Goal: Transaction & Acquisition: Purchase product/service

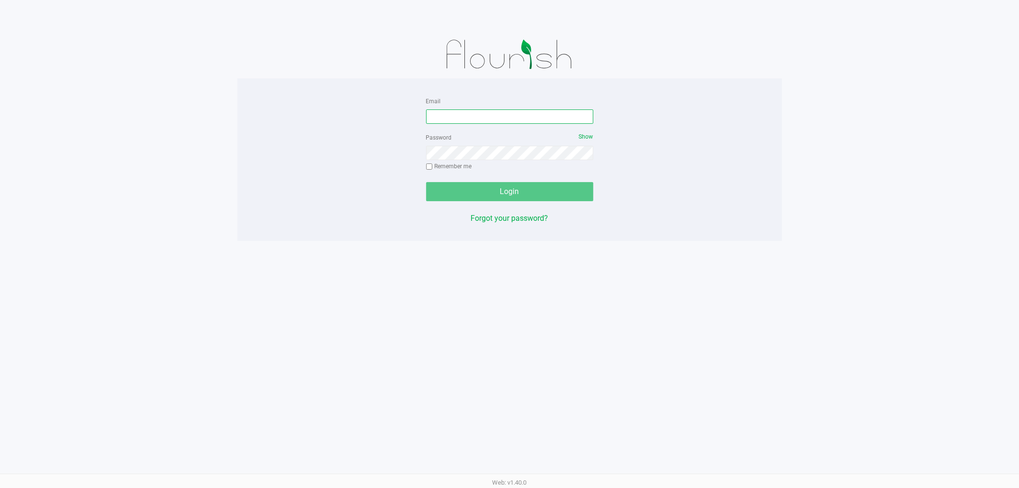
click at [509, 117] on input "Email" at bounding box center [509, 116] width 167 height 14
type input "[EMAIL_ADDRESS][DOMAIN_NAME]"
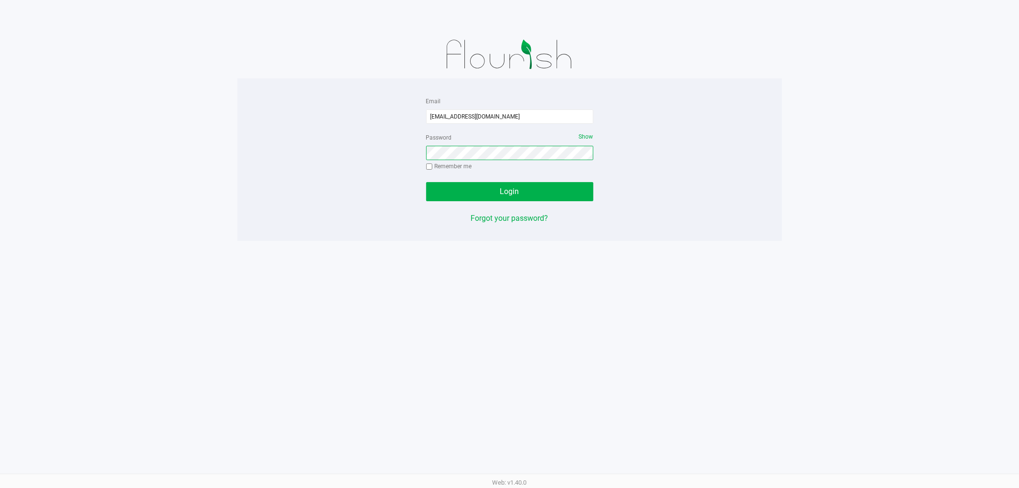
click at [426, 182] on button "Login" at bounding box center [509, 191] width 167 height 19
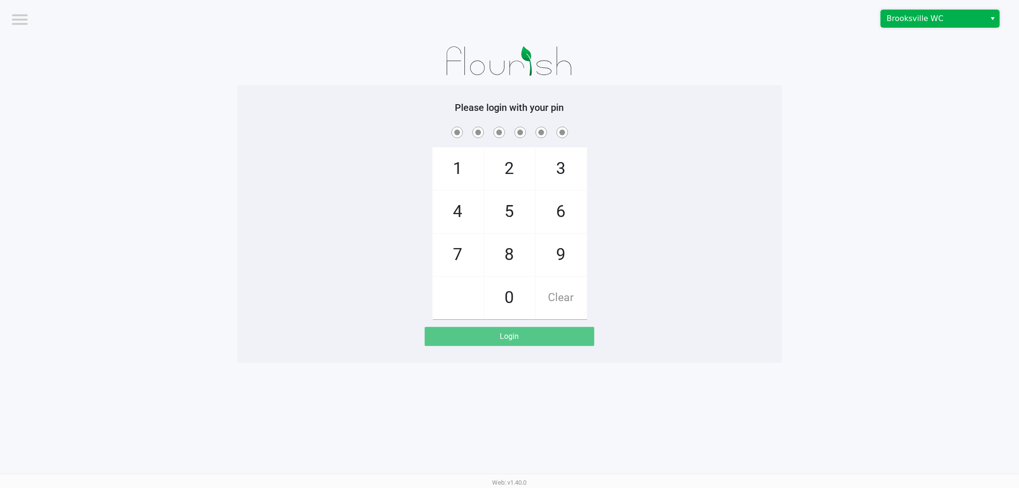
click at [970, 16] on span "Brooksville WC" at bounding box center [933, 18] width 93 height 11
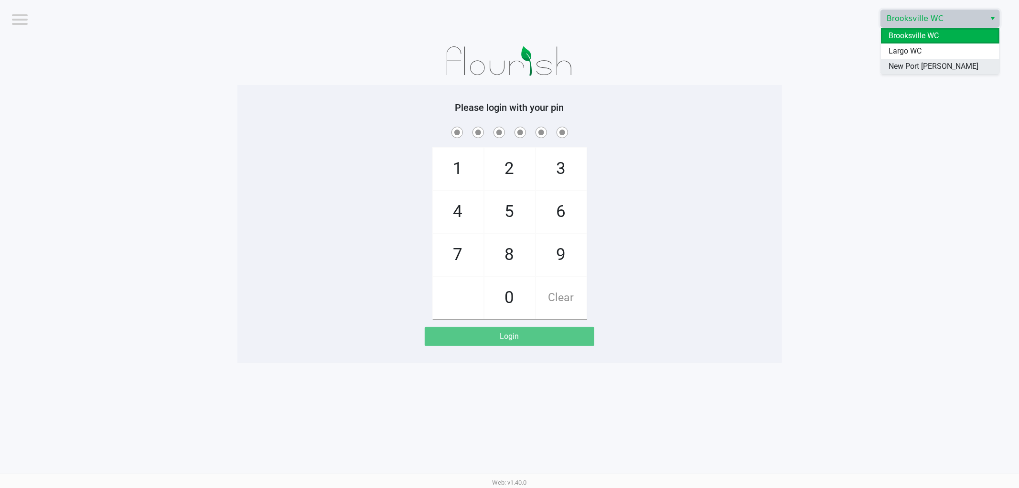
click at [907, 68] on span "New Port [PERSON_NAME]" at bounding box center [934, 66] width 90 height 11
click at [864, 110] on app-pos-login-wrapper "Logout [GEOGRAPHIC_DATA][PERSON_NAME] Please login with your pin 1 4 7 2 5 8 0 …" at bounding box center [509, 181] width 1019 height 363
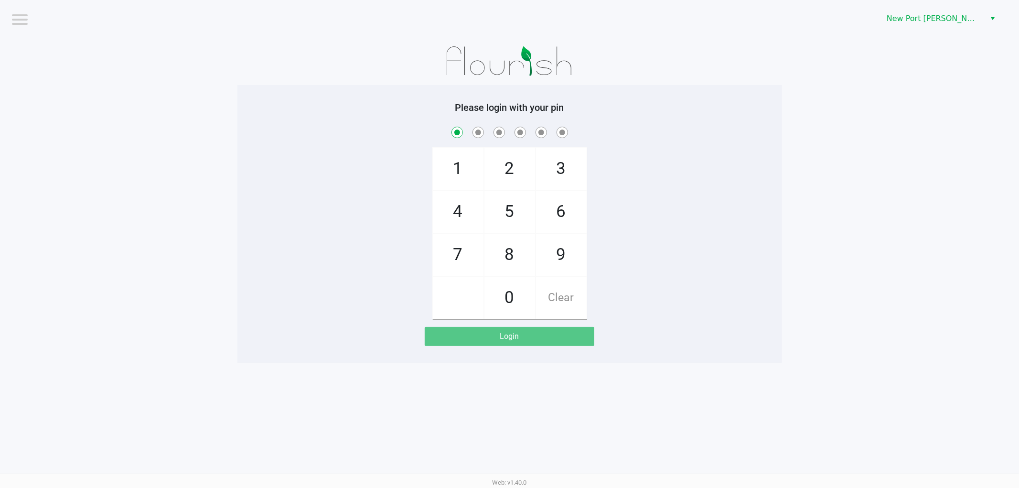
checkbox input "true"
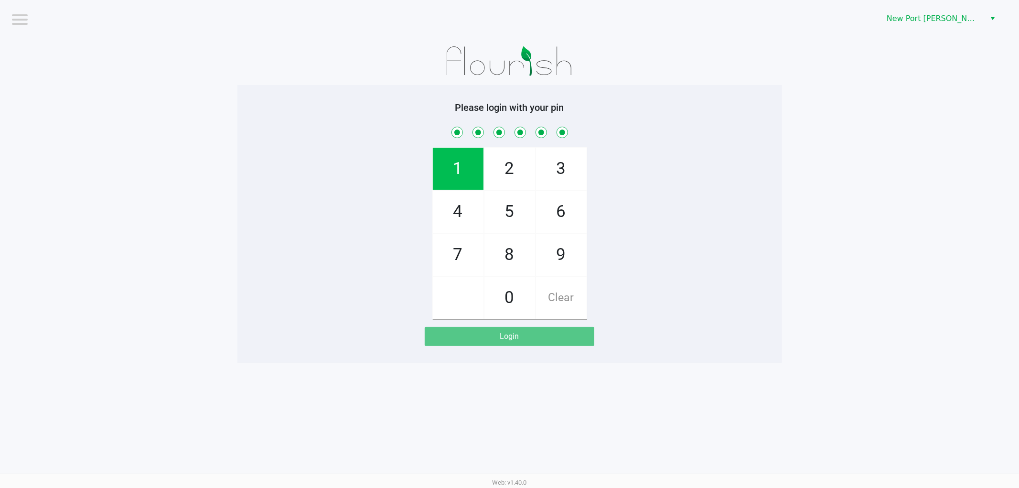
checkbox input "true"
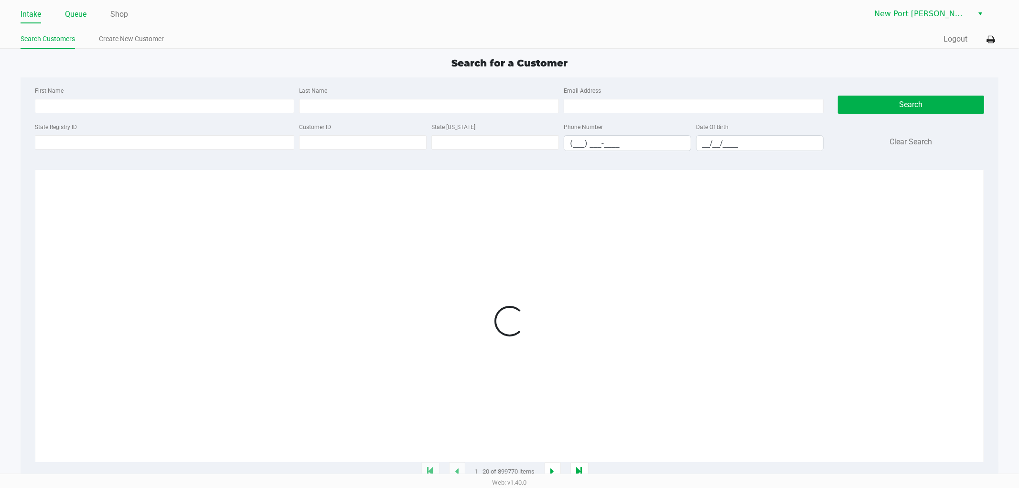
click at [74, 20] on link "Queue" at bounding box center [76, 14] width 22 height 13
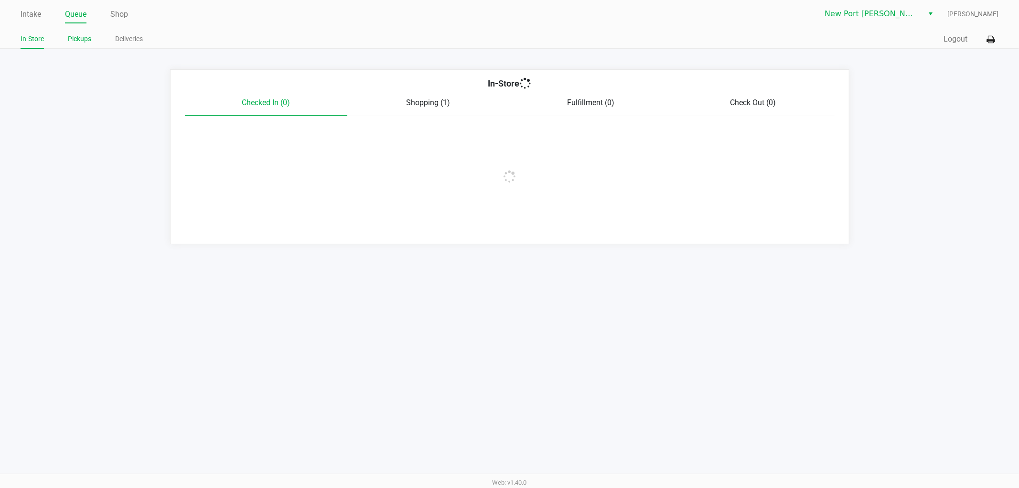
click at [79, 40] on link "Pickups" at bounding box center [79, 39] width 23 height 12
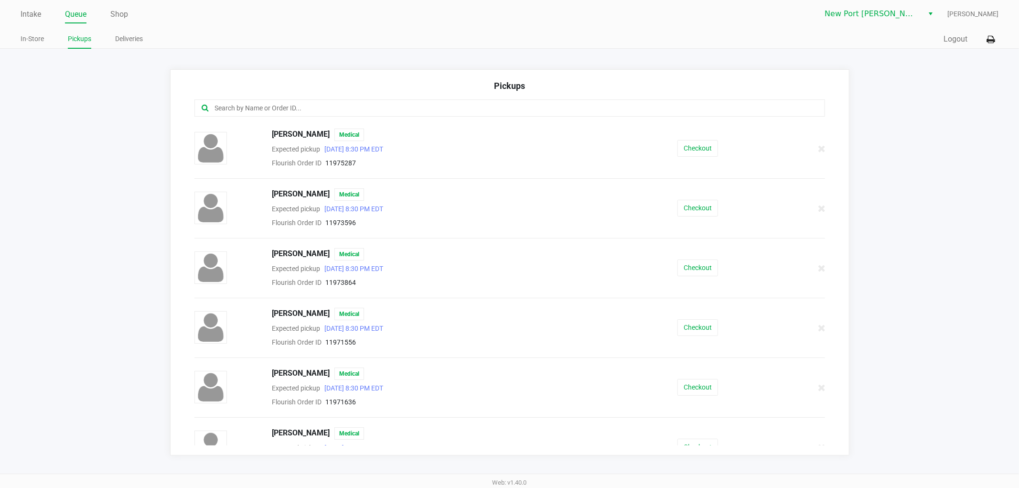
click at [376, 106] on input "text" at bounding box center [491, 108] width 554 height 11
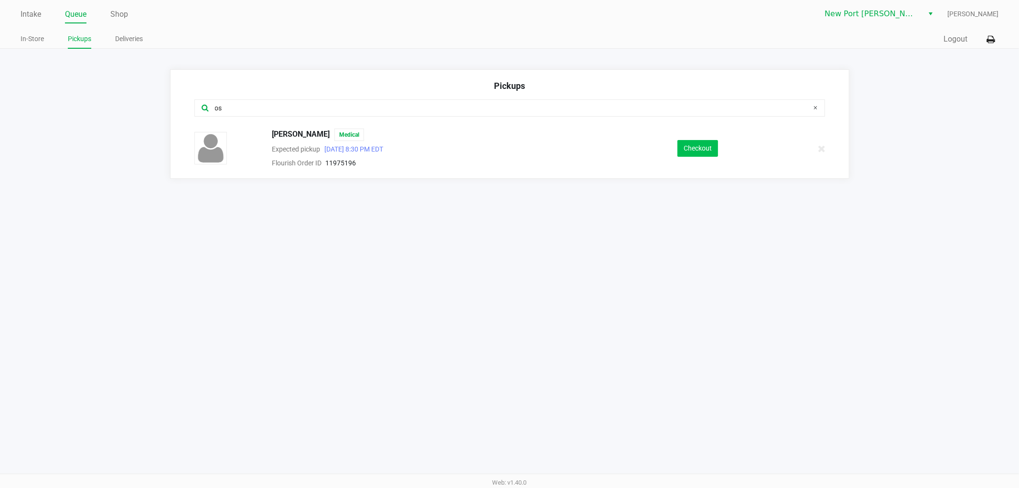
type input "os"
click at [703, 155] on button "Checkout" at bounding box center [698, 148] width 41 height 17
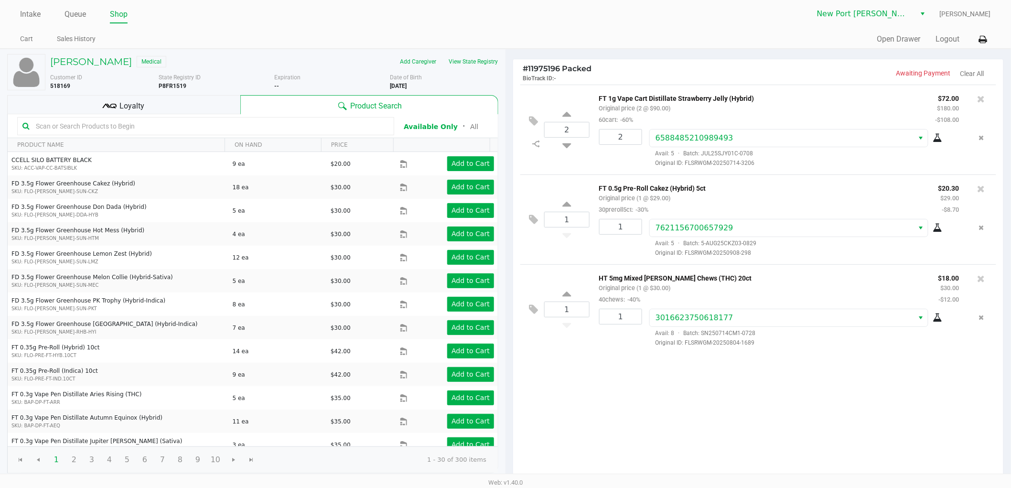
click at [215, 101] on div "Loyalty" at bounding box center [123, 104] width 233 height 19
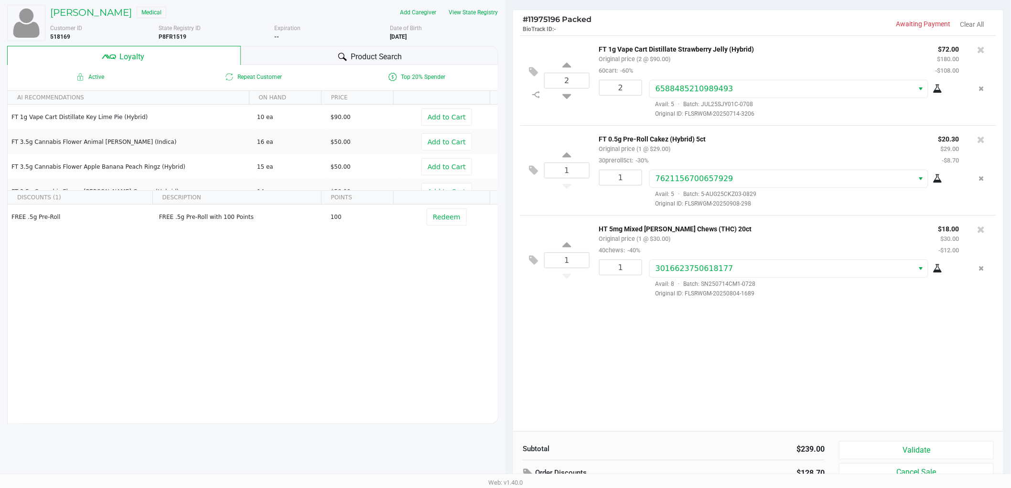
scroll to position [110, 0]
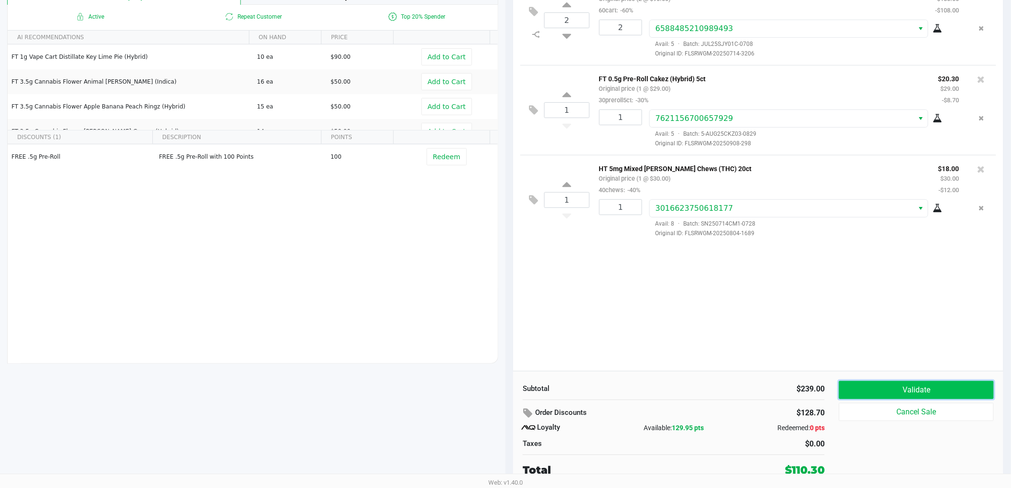
click at [939, 383] on button "Validate" at bounding box center [916, 390] width 155 height 18
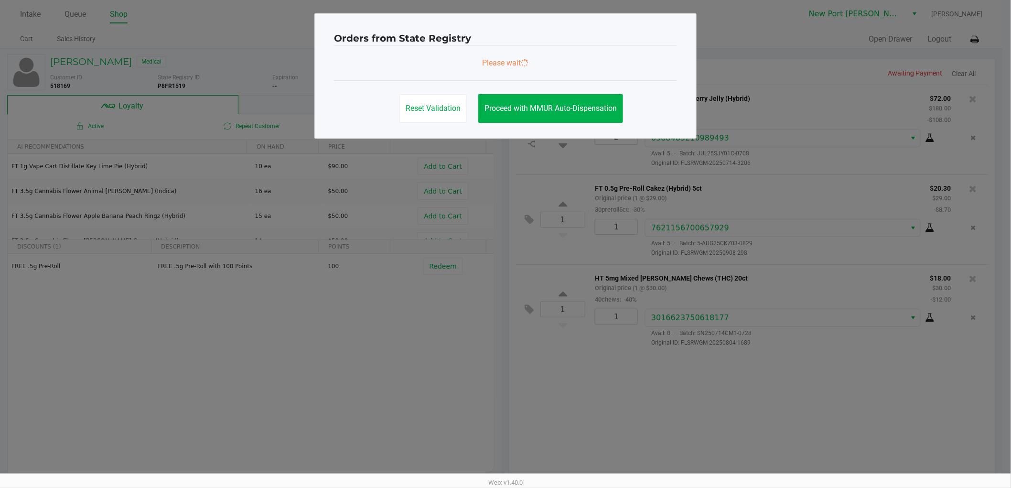
scroll to position [0, 0]
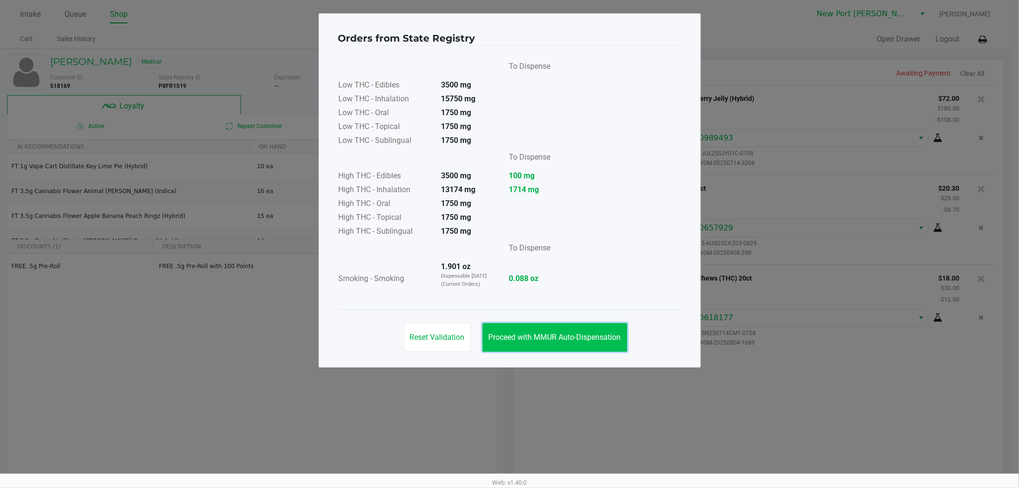
click at [529, 336] on span "Proceed with MMUR Auto-Dispensation" at bounding box center [555, 337] width 132 height 9
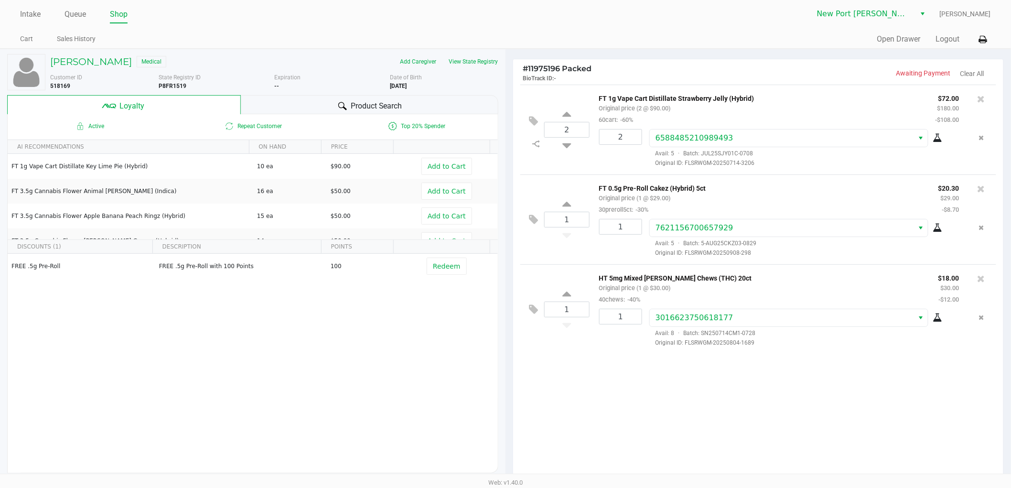
scroll to position [110, 0]
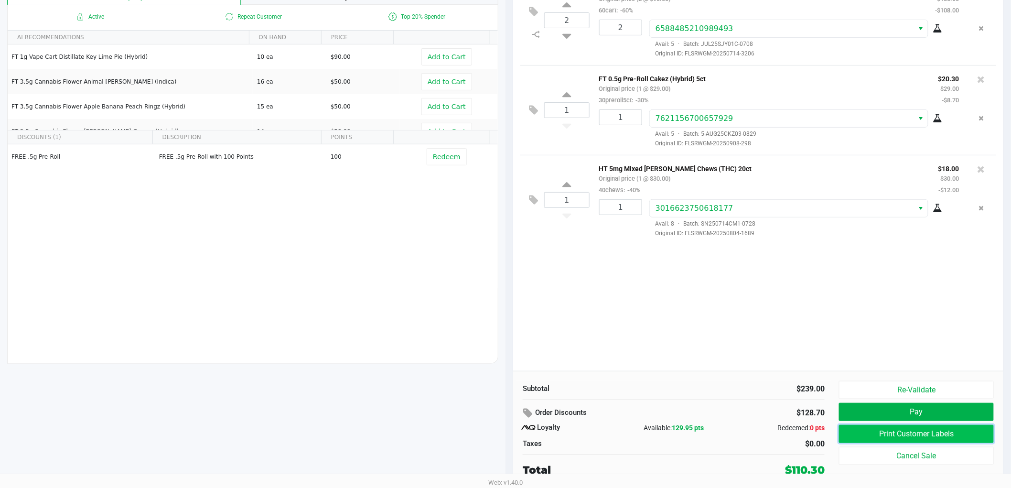
click at [867, 427] on button "Print Customer Labels" at bounding box center [916, 434] width 155 height 18
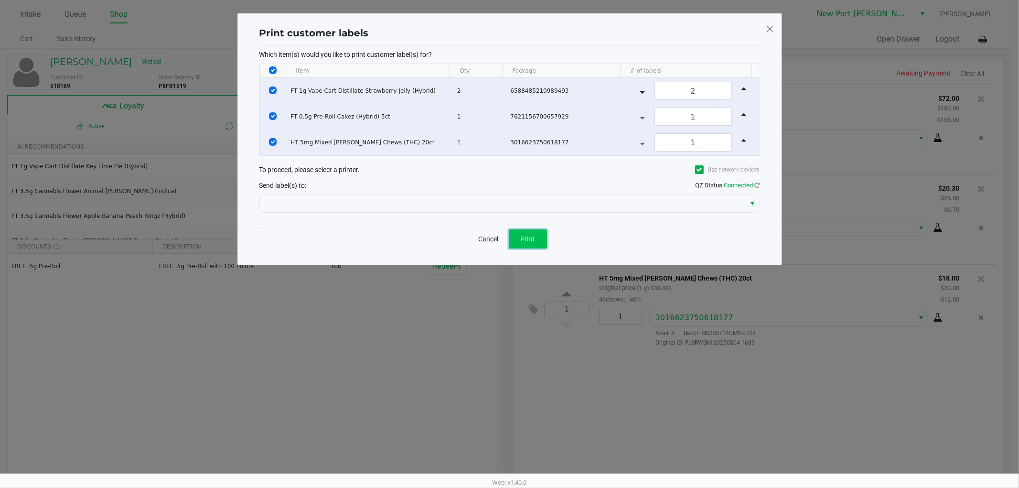
drag, startPoint x: 523, startPoint y: 244, endPoint x: 517, endPoint y: 246, distance: 6.0
click at [523, 244] on button "Print" at bounding box center [528, 238] width 38 height 19
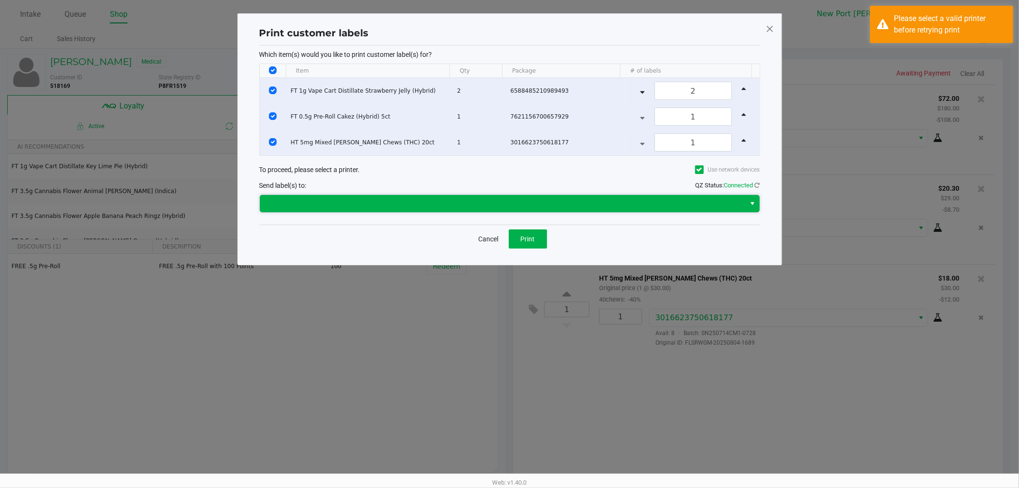
click at [618, 206] on span at bounding box center [503, 203] width 475 height 11
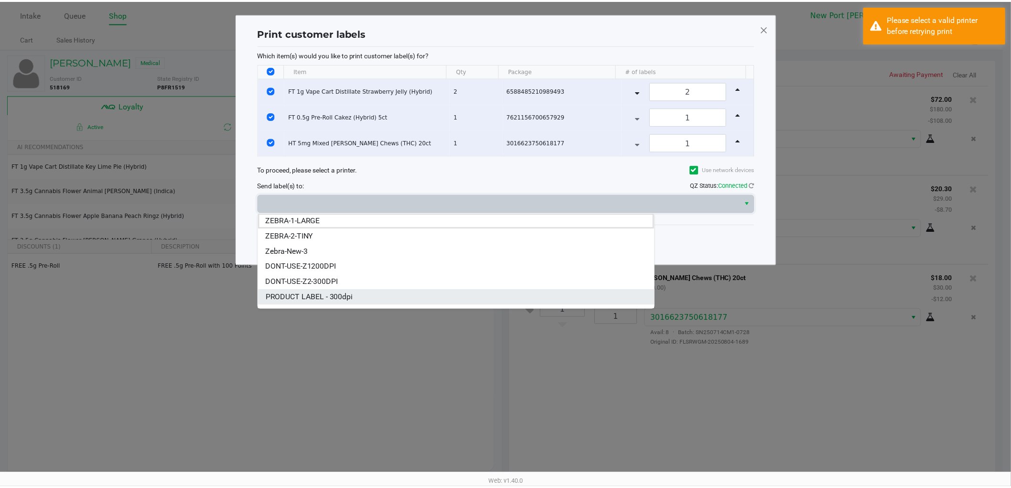
scroll to position [73, 0]
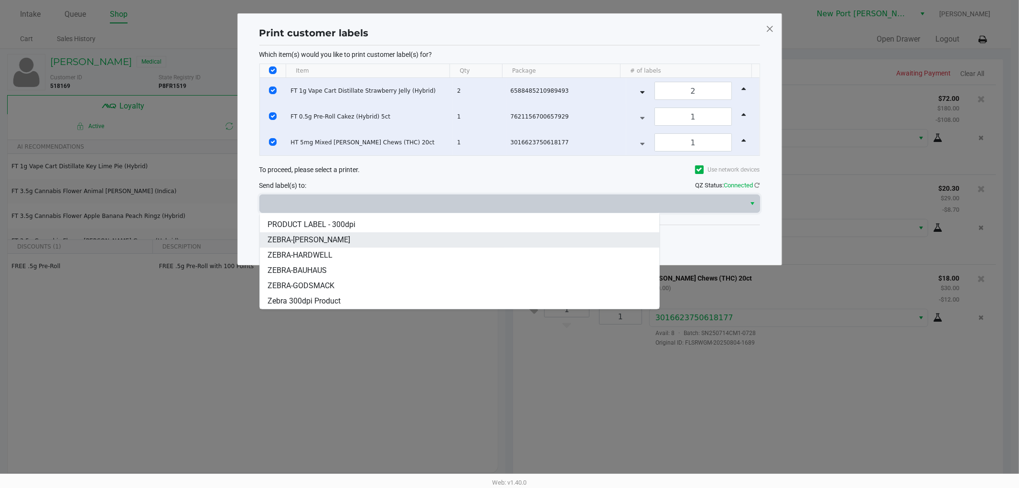
click at [304, 238] on span "ZEBRA-[PERSON_NAME]" at bounding box center [309, 239] width 83 height 11
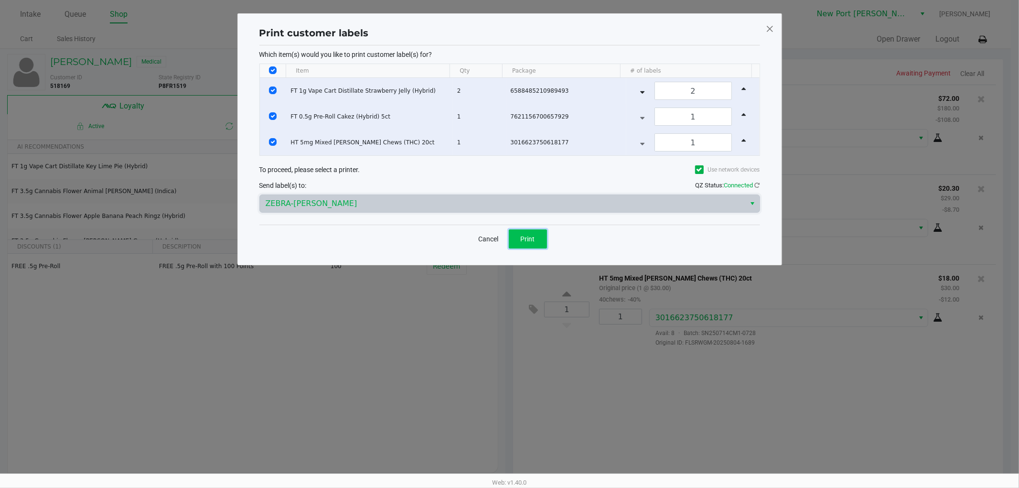
click at [524, 238] on span "Print" at bounding box center [528, 239] width 14 height 8
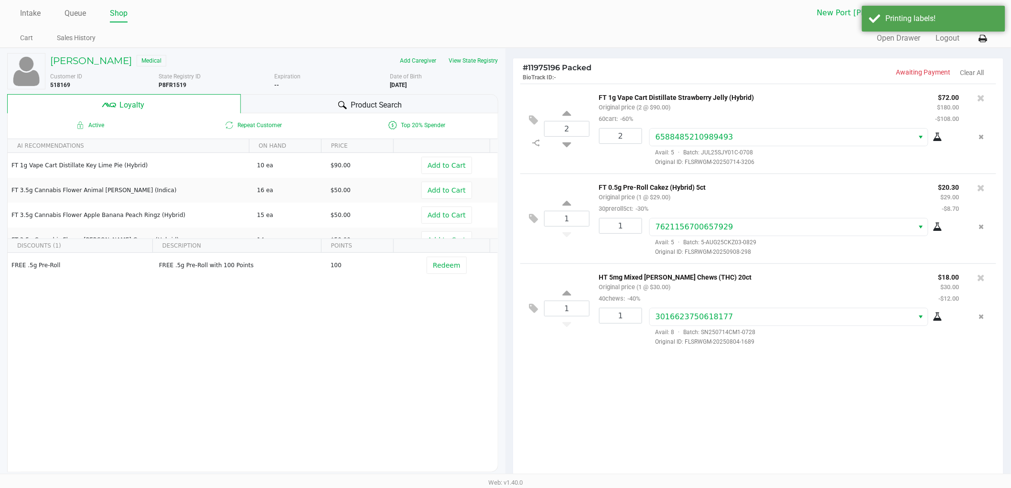
scroll to position [0, 0]
click at [983, 41] on icon at bounding box center [983, 39] width 8 height 7
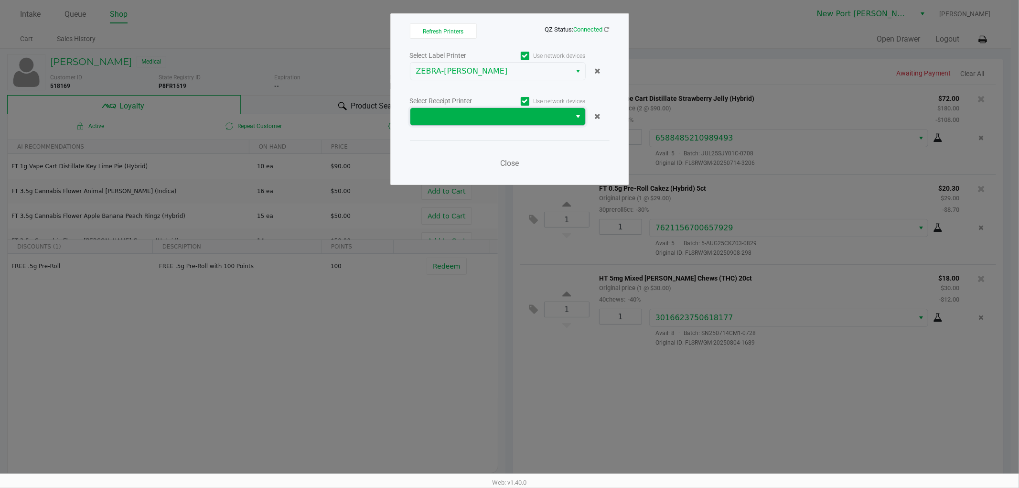
click at [526, 114] on span at bounding box center [491, 116] width 150 height 11
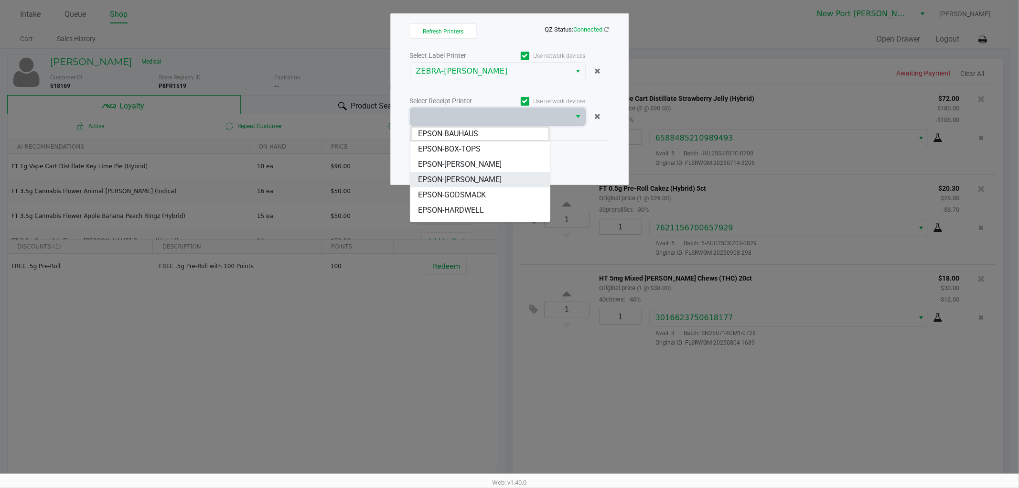
click at [476, 180] on span "EPSON-[PERSON_NAME]" at bounding box center [460, 179] width 84 height 11
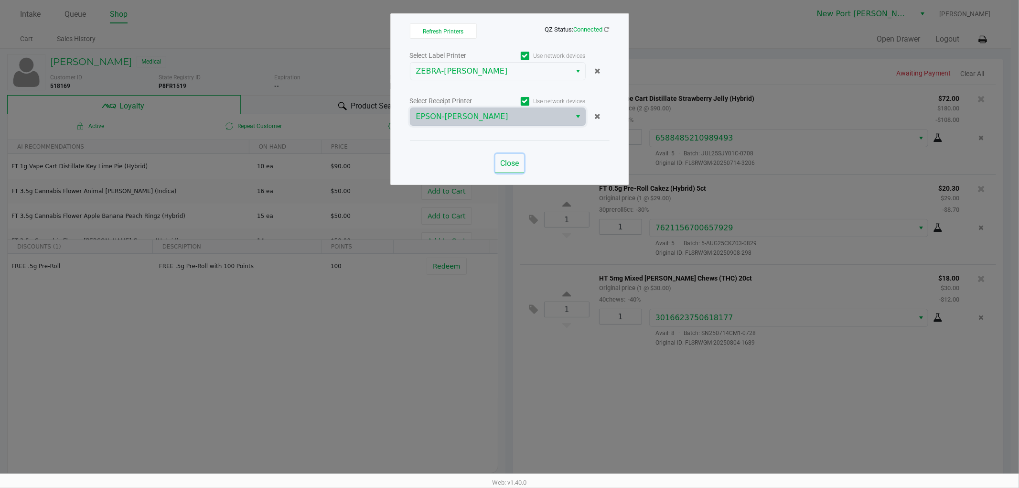
click at [510, 166] on span "Close" at bounding box center [509, 163] width 19 height 9
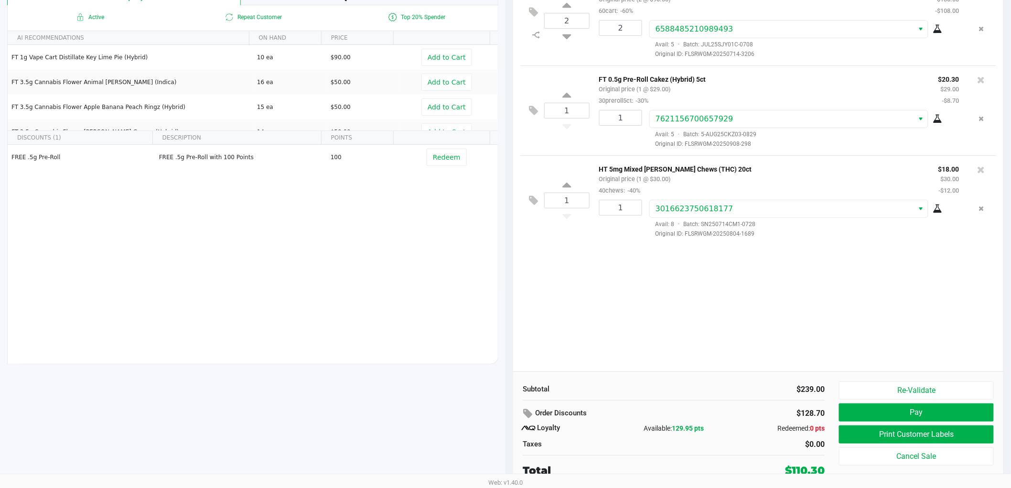
scroll to position [110, 0]
click at [899, 413] on button "Pay" at bounding box center [916, 412] width 155 height 18
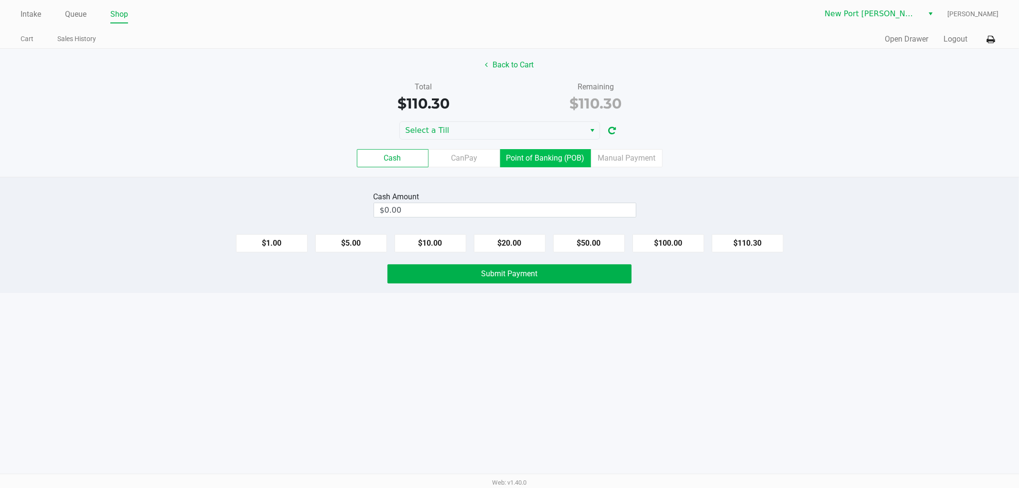
click at [565, 153] on label "Point of Banking (POB)" at bounding box center [545, 158] width 91 height 18
click at [0, 0] on 7 "Point of Banking (POB)" at bounding box center [0, 0] width 0 height 0
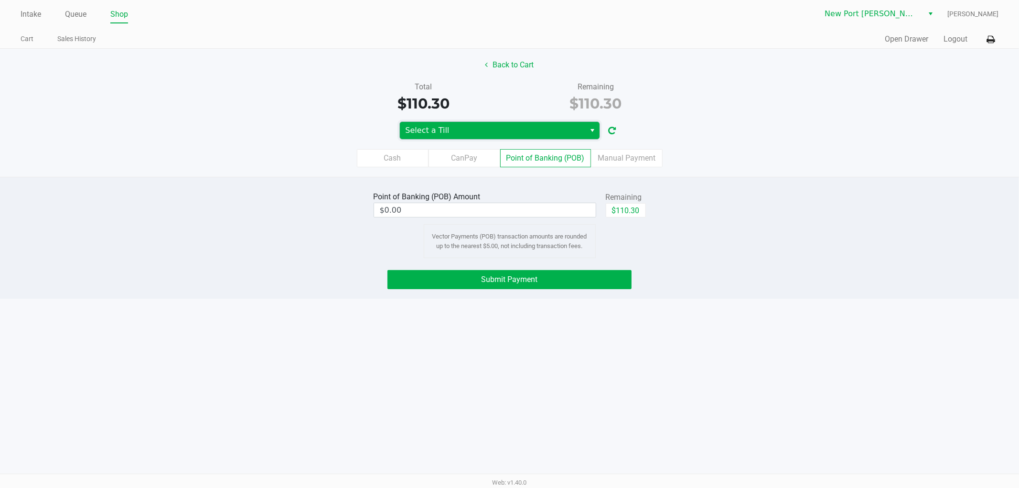
click at [488, 130] on span "Select a Till" at bounding box center [493, 130] width 174 height 11
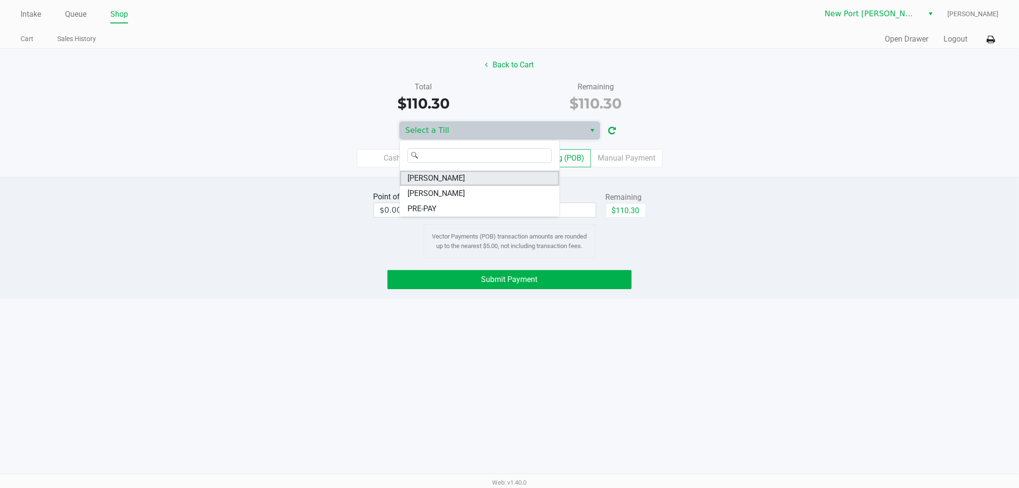
click at [445, 179] on span "[PERSON_NAME]" at bounding box center [436, 178] width 57 height 11
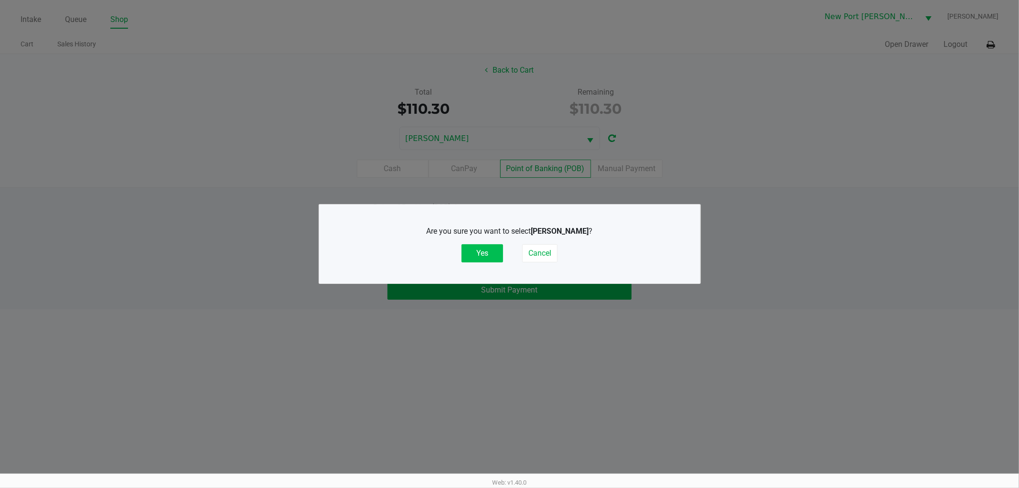
click at [483, 250] on button "Yes" at bounding box center [483, 253] width 42 height 18
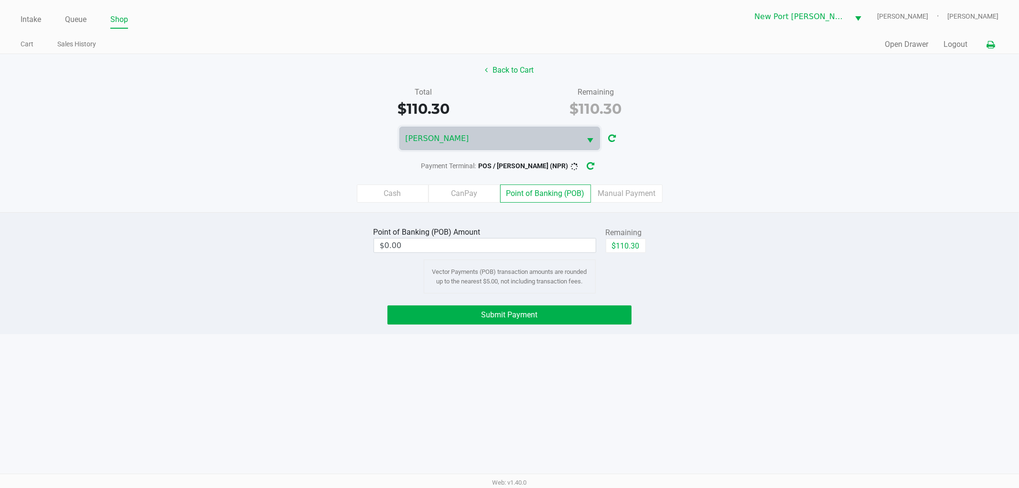
click at [986, 45] on button at bounding box center [991, 45] width 16 height 18
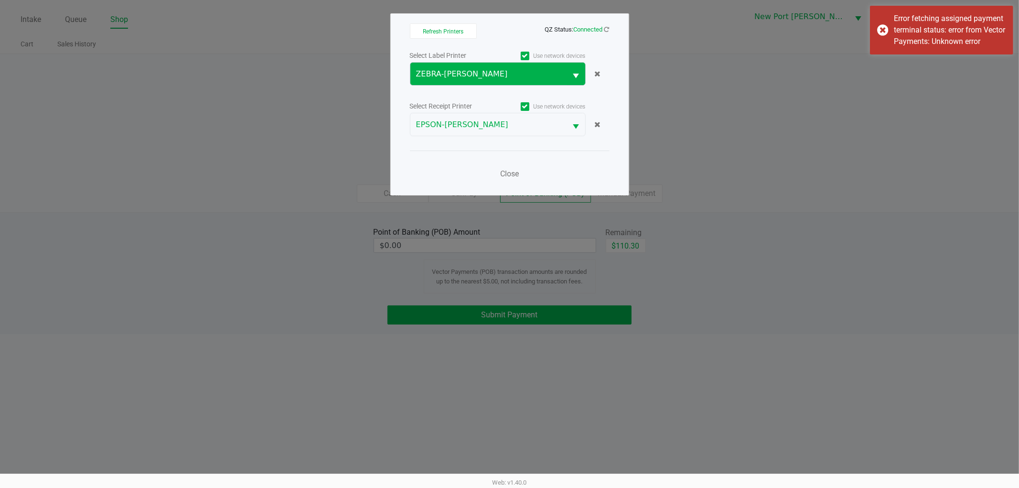
click at [574, 70] on span "Select" at bounding box center [577, 76] width 12 height 12
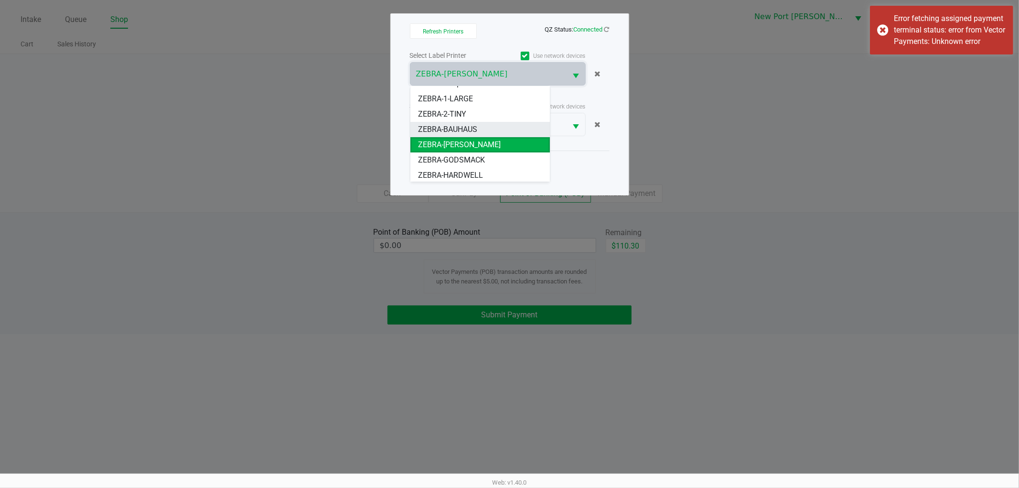
scroll to position [73, 0]
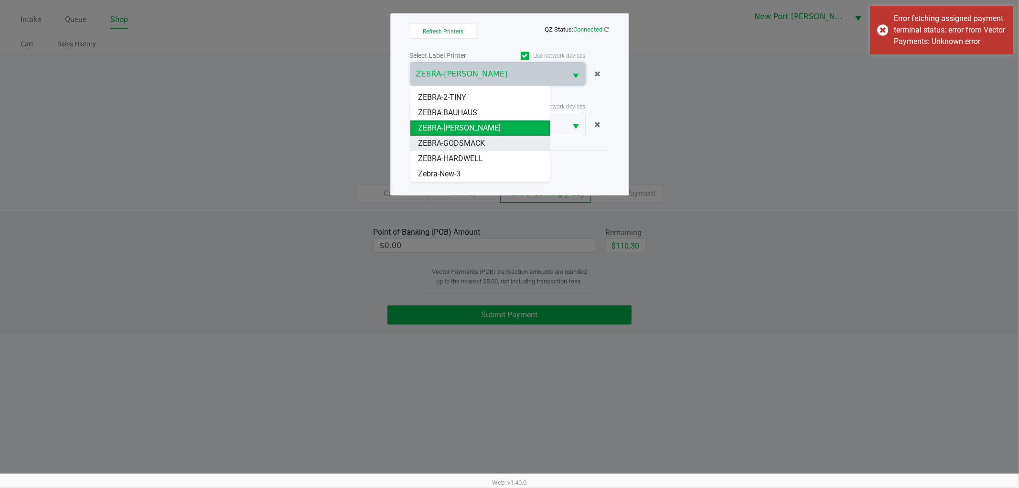
click at [462, 141] on span "ZEBRA-GODSMACK" at bounding box center [451, 143] width 67 height 11
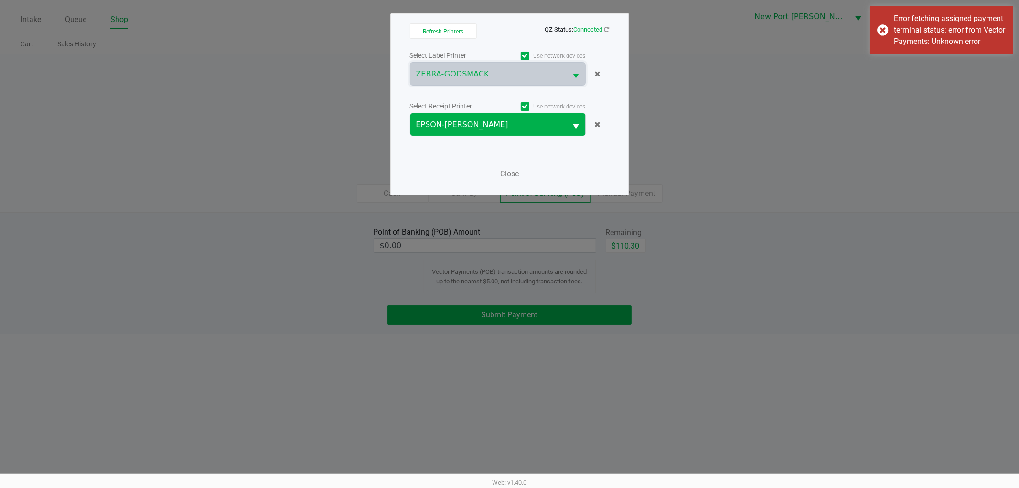
drag, startPoint x: 540, startPoint y: 112, endPoint x: 538, endPoint y: 122, distance: 10.2
click at [540, 116] on div "Select Receipt Printer Use network devices EPSON-[PERSON_NAME]" at bounding box center [510, 118] width 200 height 36
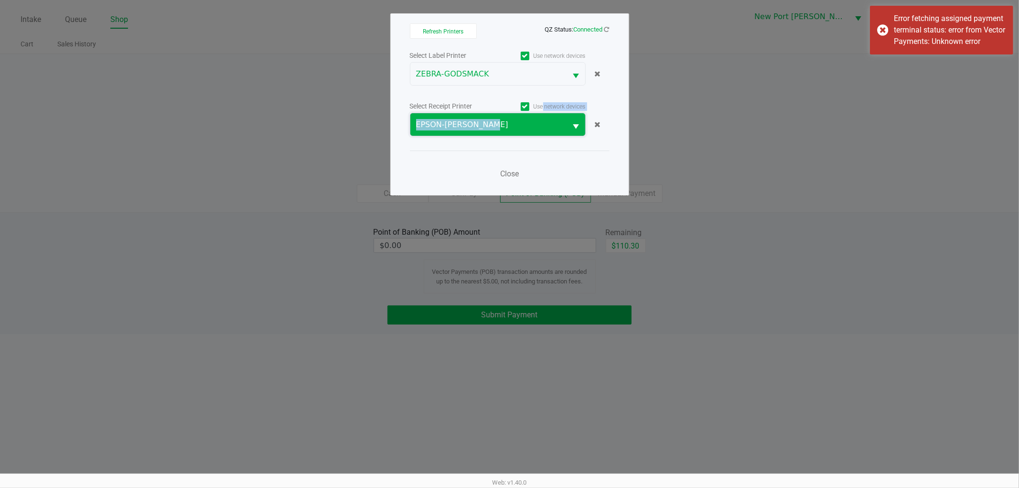
click at [538, 125] on span "EPSON-[PERSON_NAME]" at bounding box center [488, 124] width 145 height 11
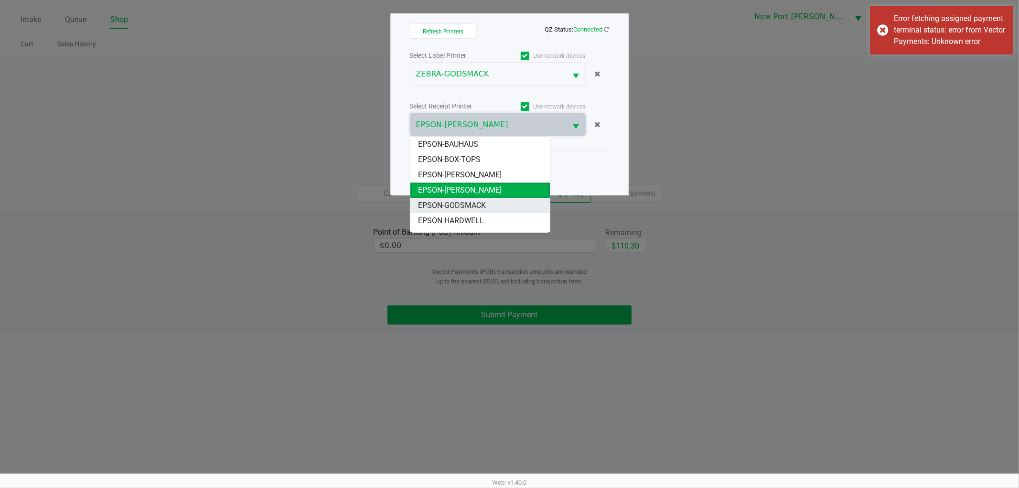
click at [483, 203] on span "EPSON-GODSMACK" at bounding box center [452, 205] width 68 height 11
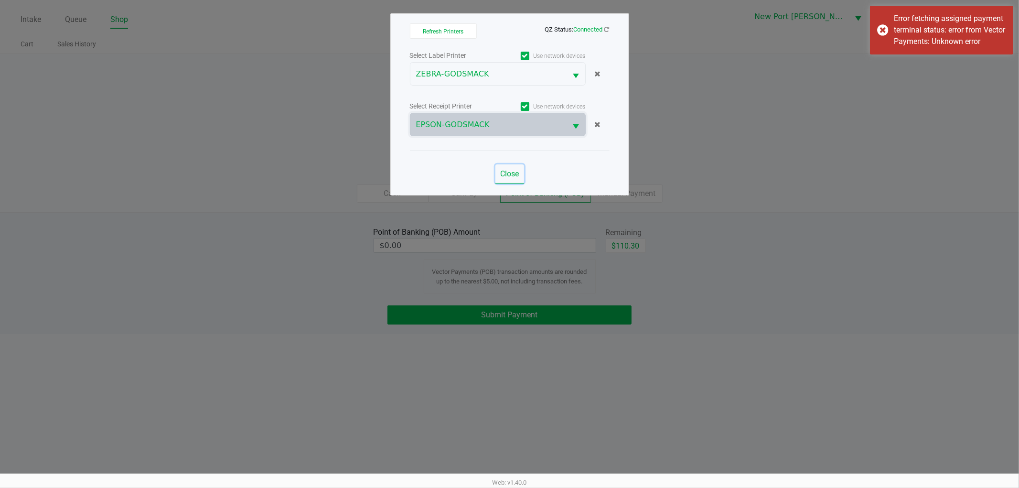
click at [508, 166] on button "Close" at bounding box center [510, 173] width 29 height 19
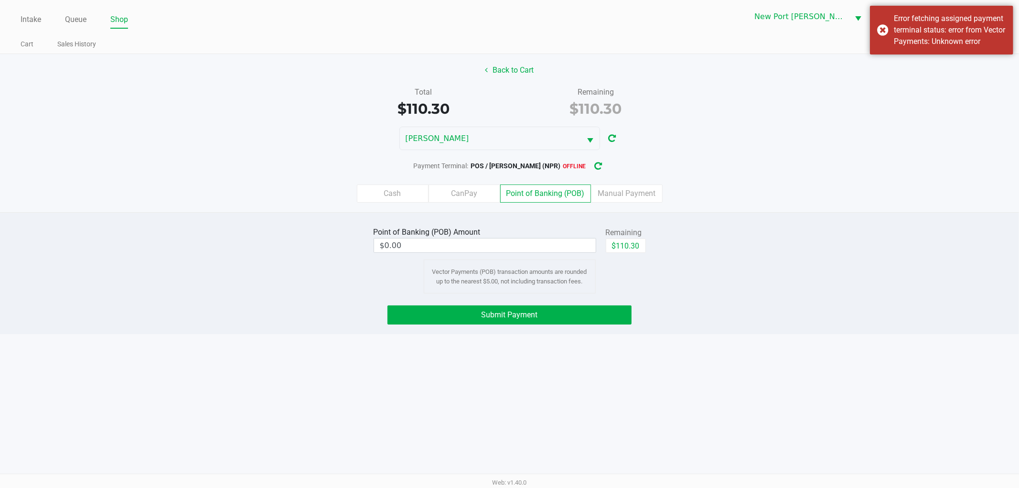
click at [671, 235] on div "Point of Banking (POB) Amount $0.00 Remaining $110.30 Vector Payments (POB) tra…" at bounding box center [510, 259] width 1034 height 69
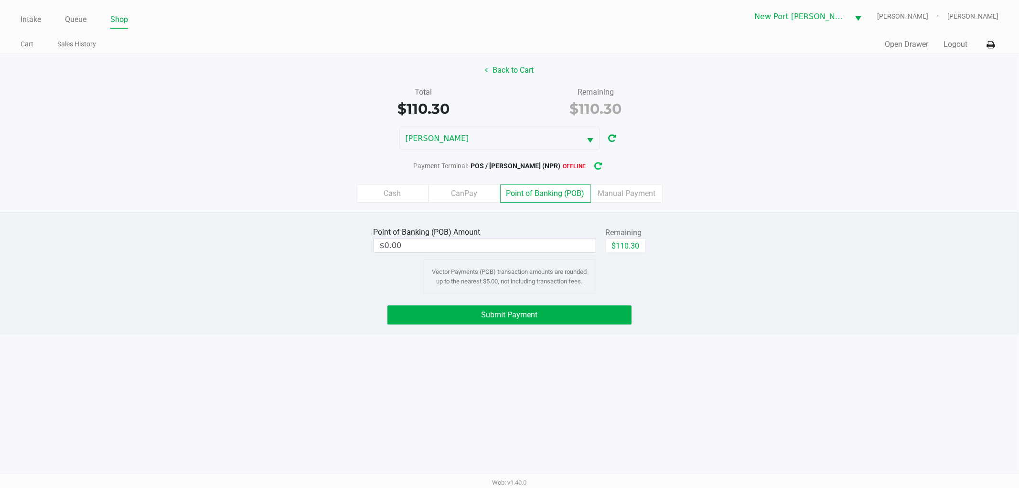
click at [603, 170] on button "button" at bounding box center [598, 166] width 15 height 18
click at [578, 316] on button "Submit Payment" at bounding box center [510, 314] width 244 height 19
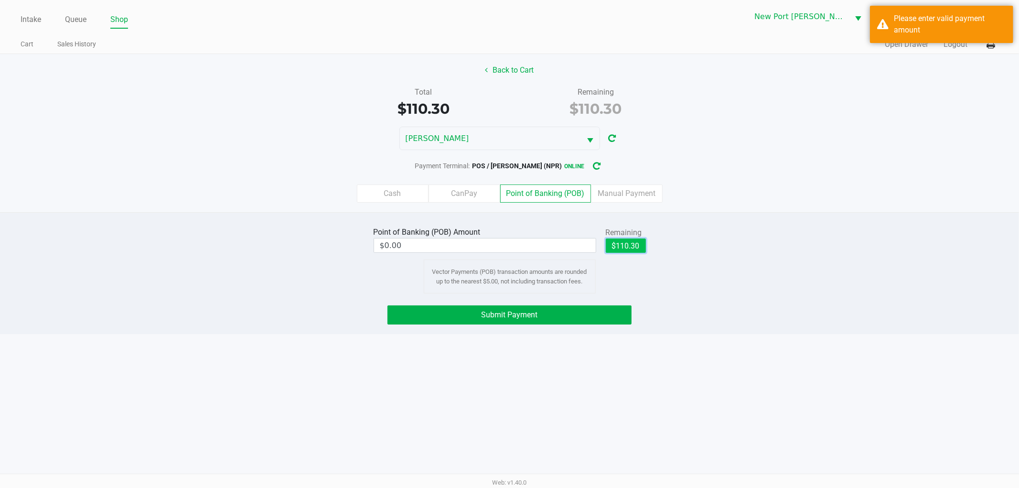
click at [625, 244] on button "$110.30" at bounding box center [626, 245] width 40 height 14
type input "$110.30"
click at [503, 319] on span "Submit Payment" at bounding box center [510, 314] width 56 height 9
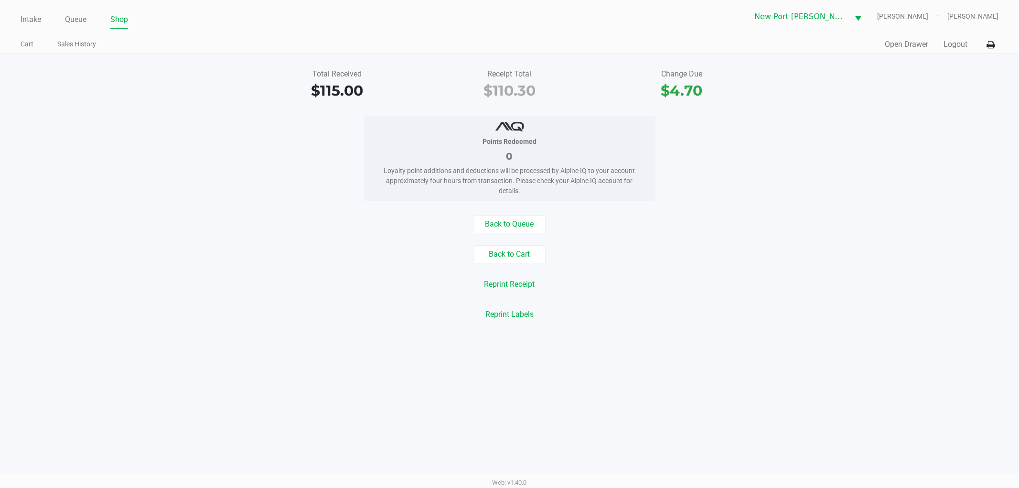
click at [953, 48] on button "Logout" at bounding box center [956, 44] width 24 height 11
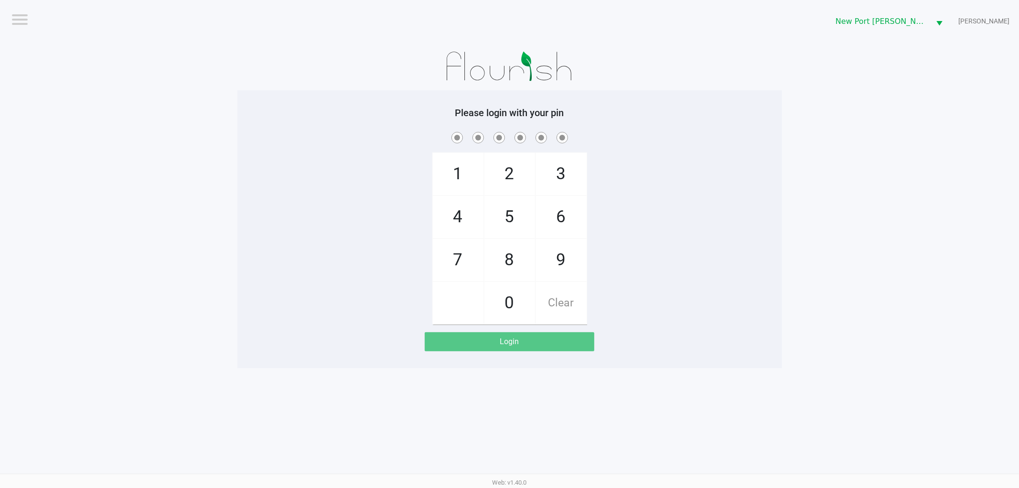
drag, startPoint x: 953, startPoint y: 48, endPoint x: 728, endPoint y: 367, distance: 390.7
drag, startPoint x: 728, startPoint y: 367, endPoint x: 581, endPoint y: 130, distance: 279.5
click at [581, 130] on span at bounding box center [510, 137] width 531 height 15
checkbox input "true"
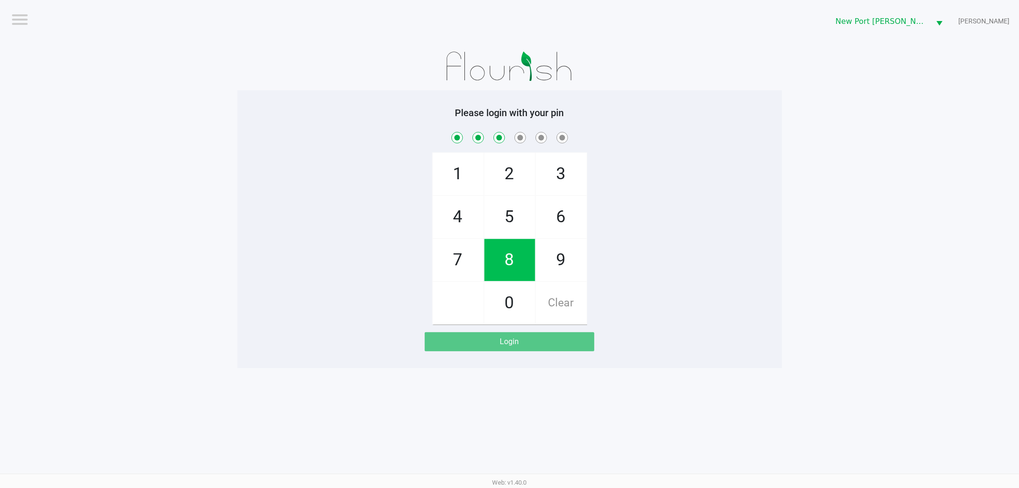
checkbox input "true"
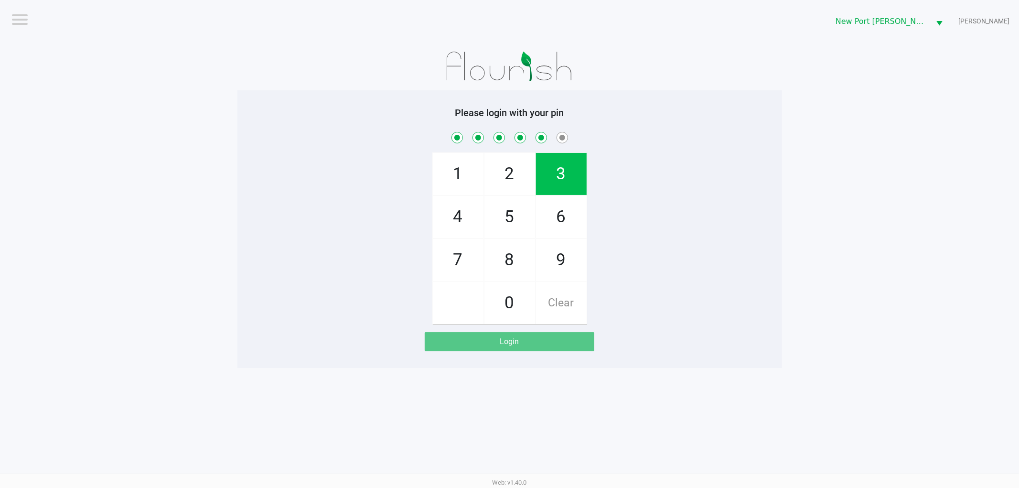
checkbox input "true"
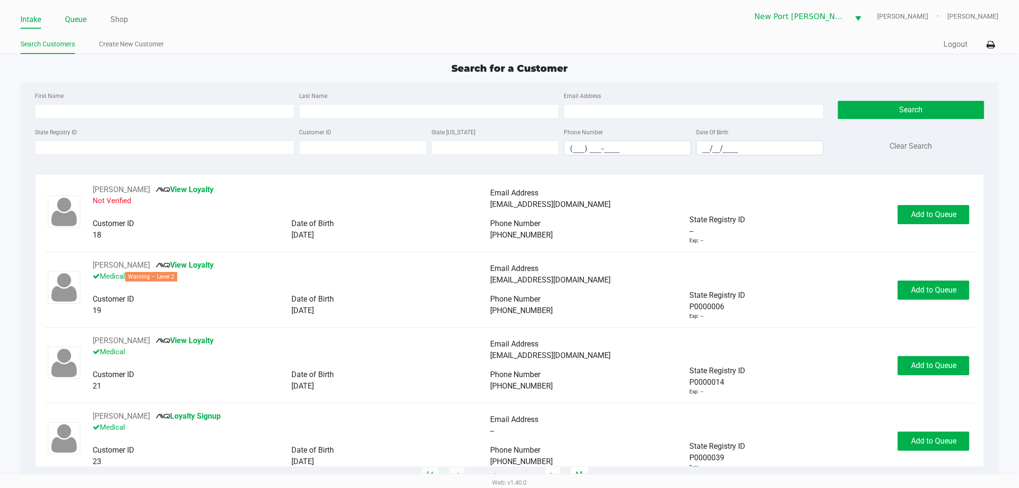
click at [67, 14] on link "Queue" at bounding box center [76, 19] width 22 height 13
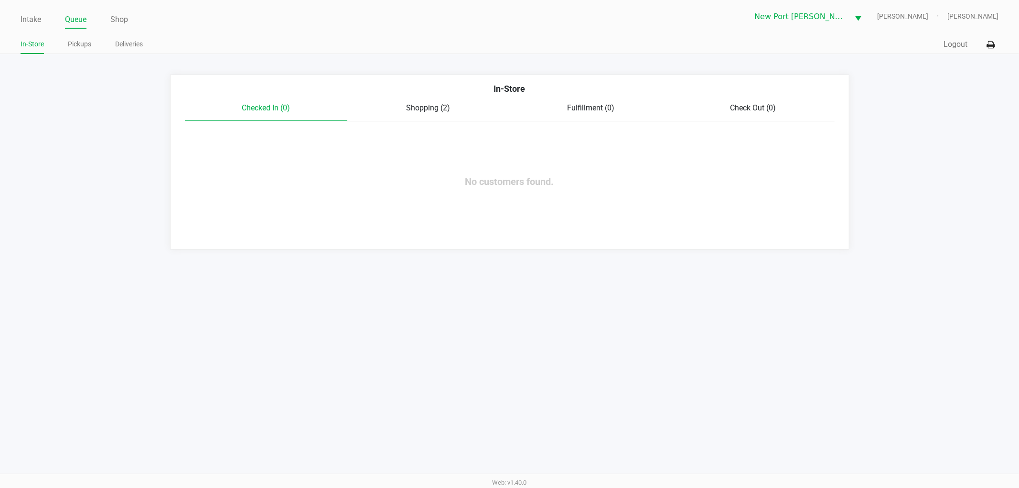
click at [91, 45] on ul "In-Store Pickups Deliveries" at bounding box center [265, 45] width 489 height 16
click at [81, 45] on link "Pickups" at bounding box center [79, 44] width 23 height 12
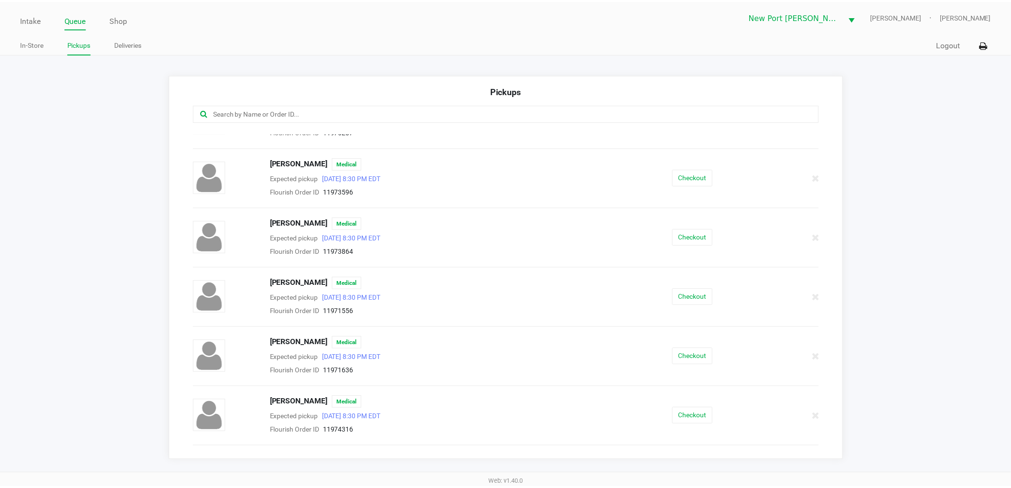
scroll to position [53, 0]
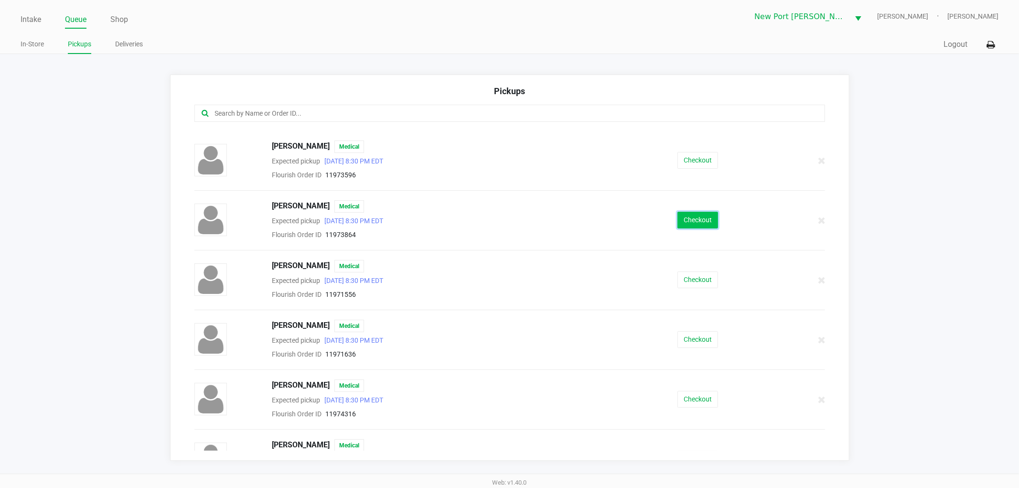
click at [682, 219] on button "Checkout" at bounding box center [698, 220] width 41 height 17
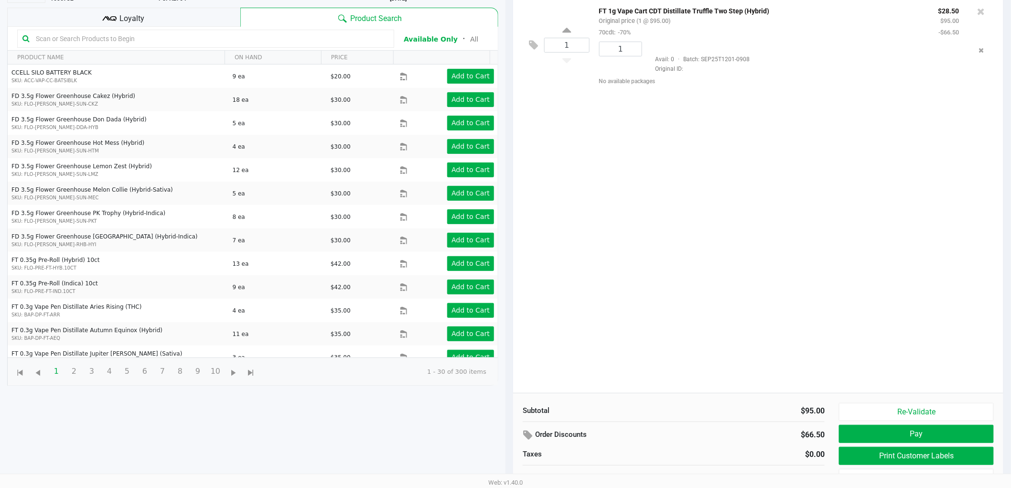
scroll to position [104, 0]
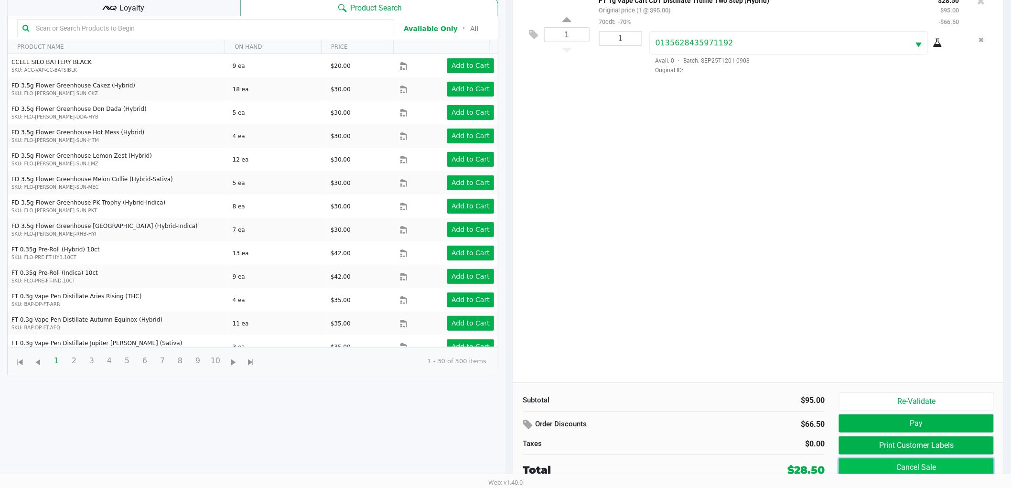
click at [928, 458] on button "Cancel Sale" at bounding box center [916, 467] width 155 height 18
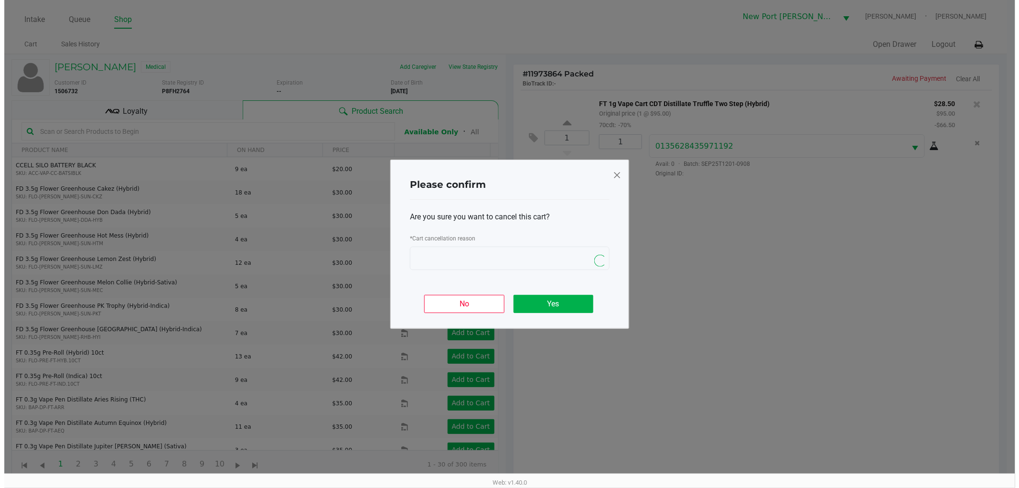
scroll to position [0, 0]
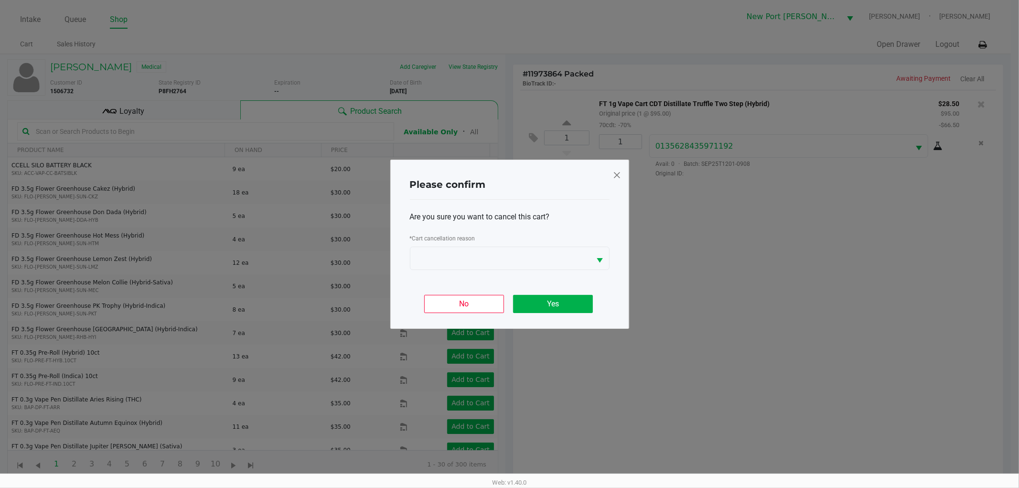
click at [514, 240] on div "* Cart cancellation reason" at bounding box center [510, 239] width 200 height 14
click at [482, 295] on button "No" at bounding box center [464, 304] width 80 height 18
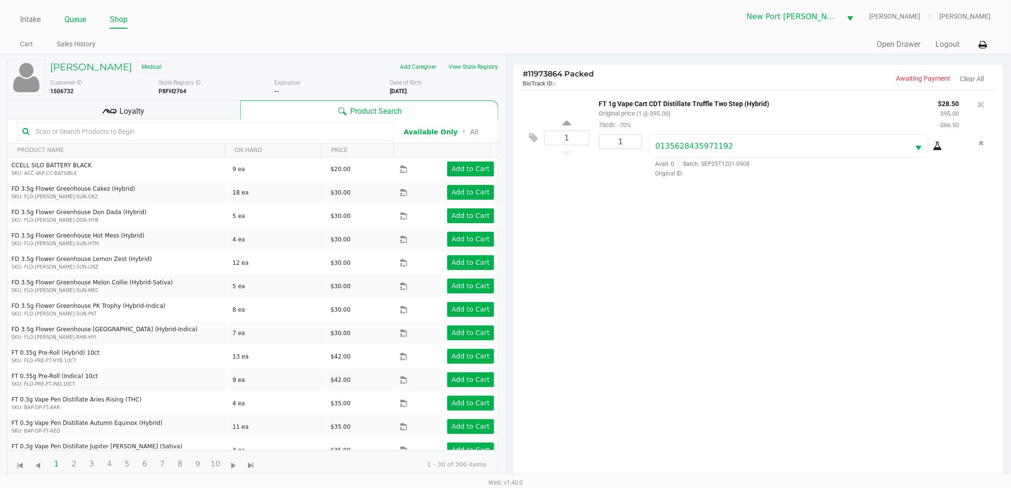
click at [69, 28] on li "Queue" at bounding box center [76, 20] width 22 height 17
click at [74, 20] on link "Queue" at bounding box center [76, 19] width 22 height 13
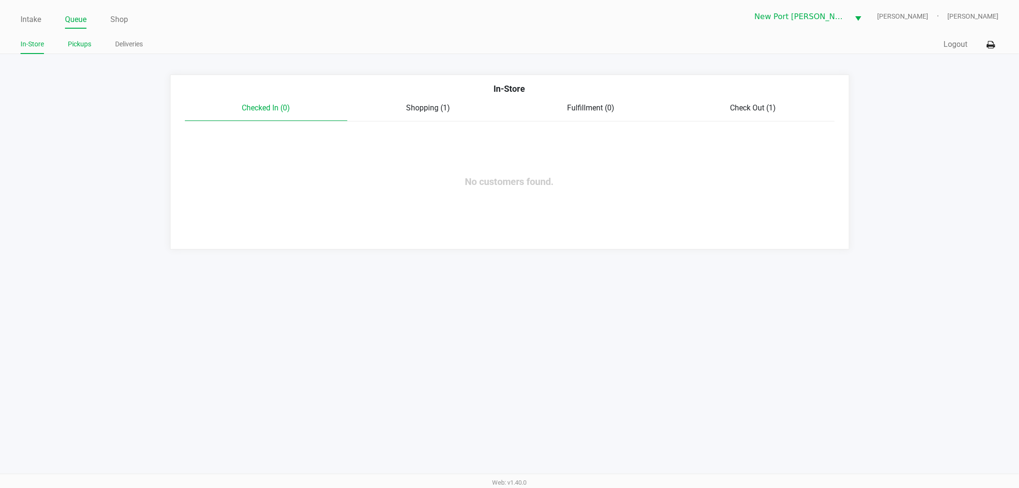
click at [80, 44] on link "Pickups" at bounding box center [79, 44] width 23 height 12
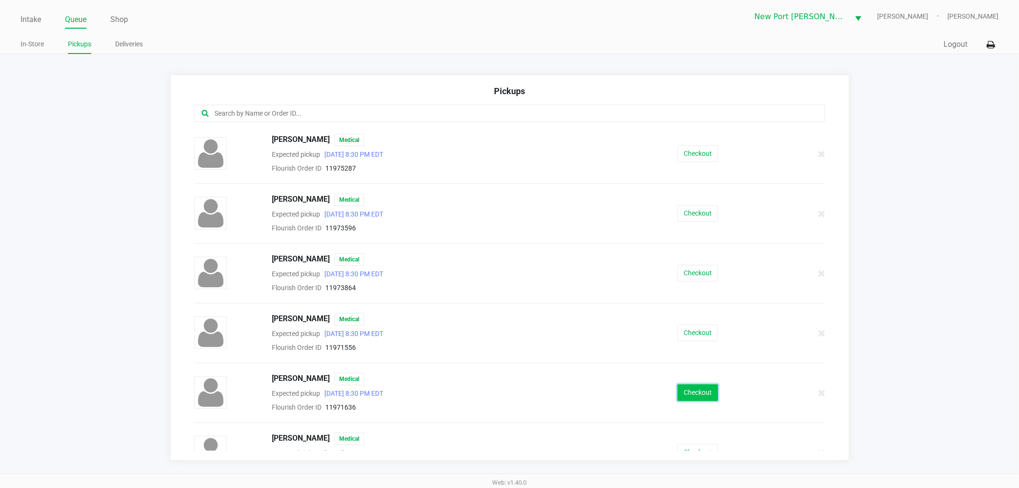
click at [682, 389] on button "Checkout" at bounding box center [698, 392] width 41 height 17
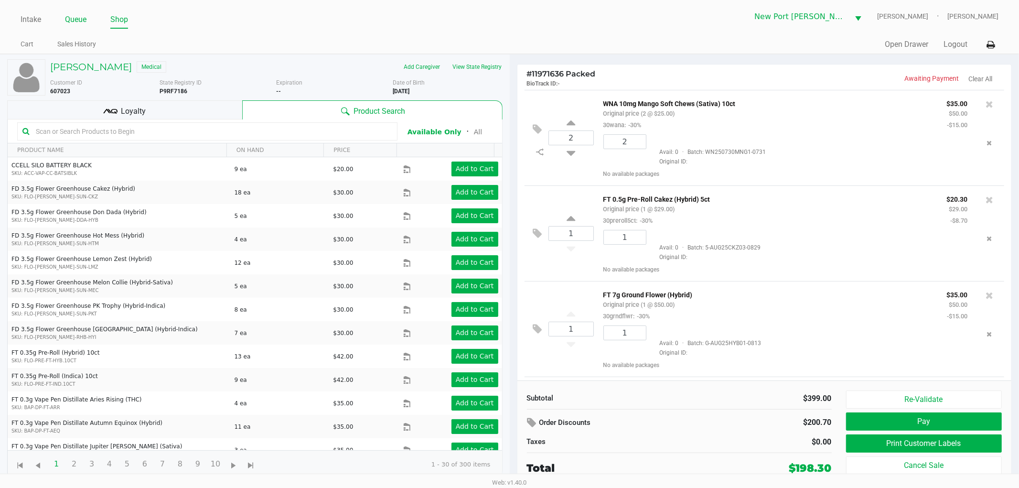
click at [87, 21] on link "Queue" at bounding box center [76, 19] width 22 height 13
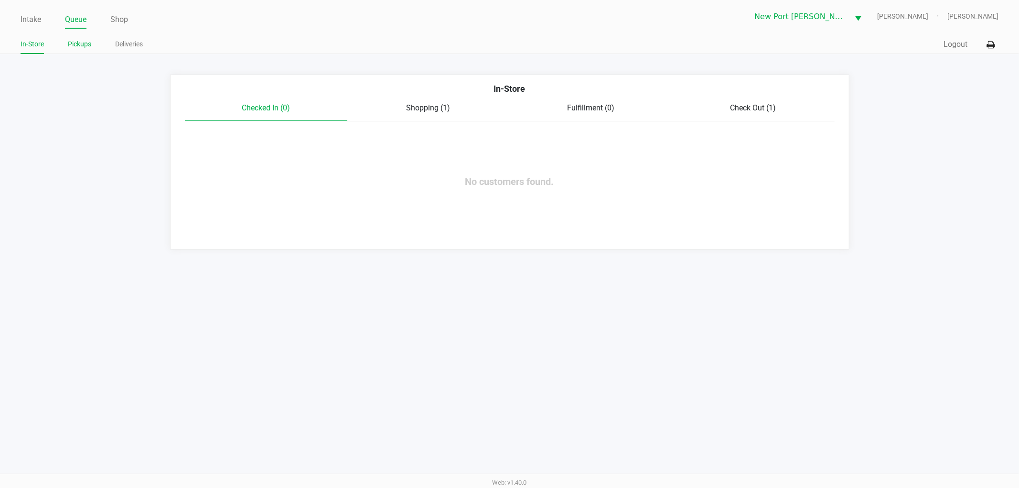
click at [79, 39] on link "Pickups" at bounding box center [79, 44] width 23 height 12
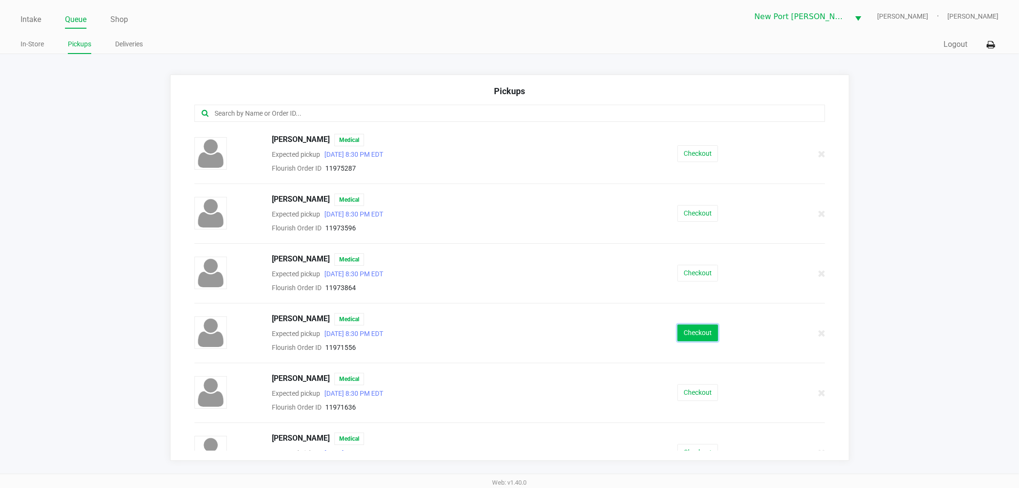
click at [687, 332] on button "Checkout" at bounding box center [698, 333] width 41 height 17
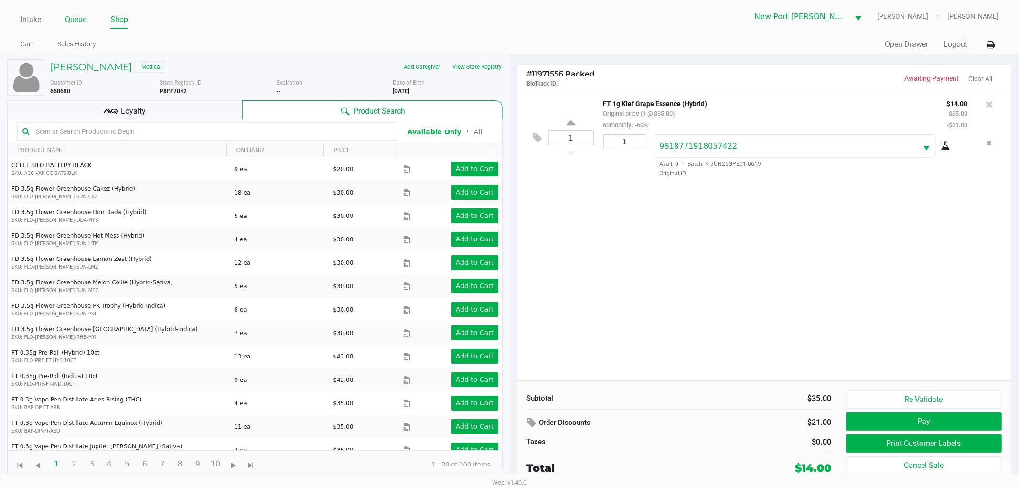
click at [75, 19] on link "Queue" at bounding box center [76, 19] width 22 height 13
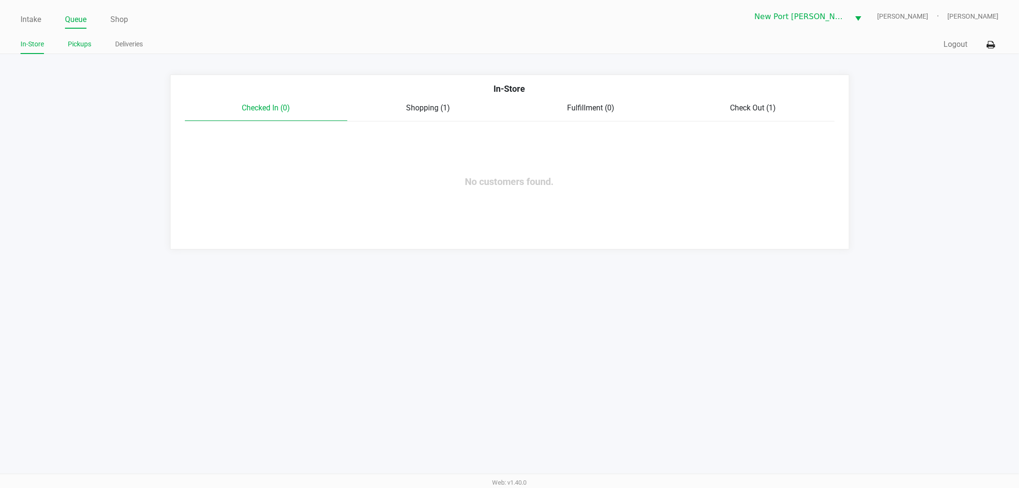
click at [73, 46] on link "Pickups" at bounding box center [79, 44] width 23 height 12
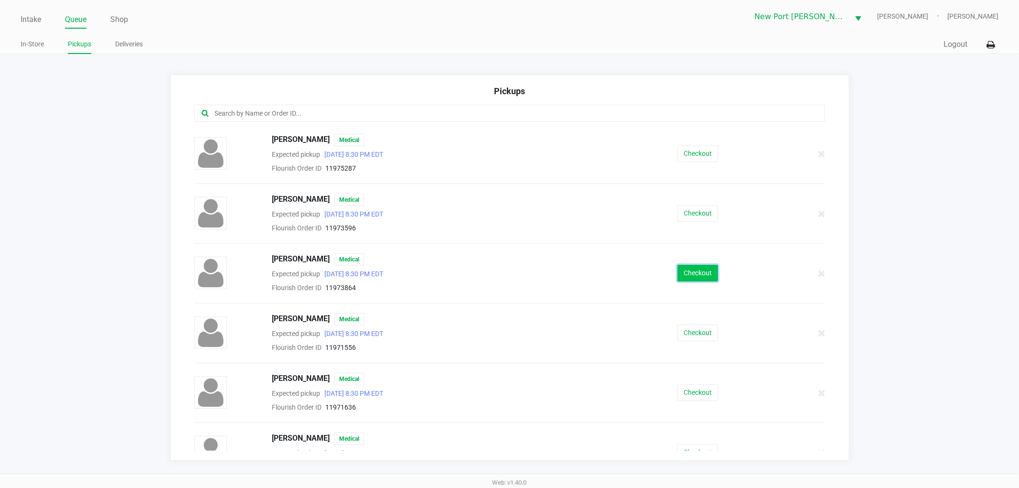
click at [687, 268] on button "Checkout" at bounding box center [698, 273] width 41 height 17
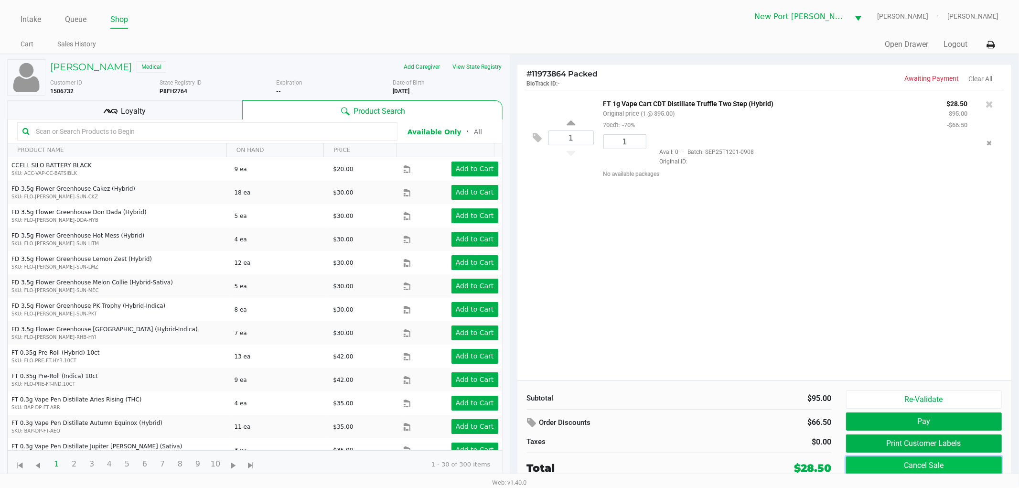
click at [907, 465] on button "Cancel Sale" at bounding box center [924, 465] width 156 height 18
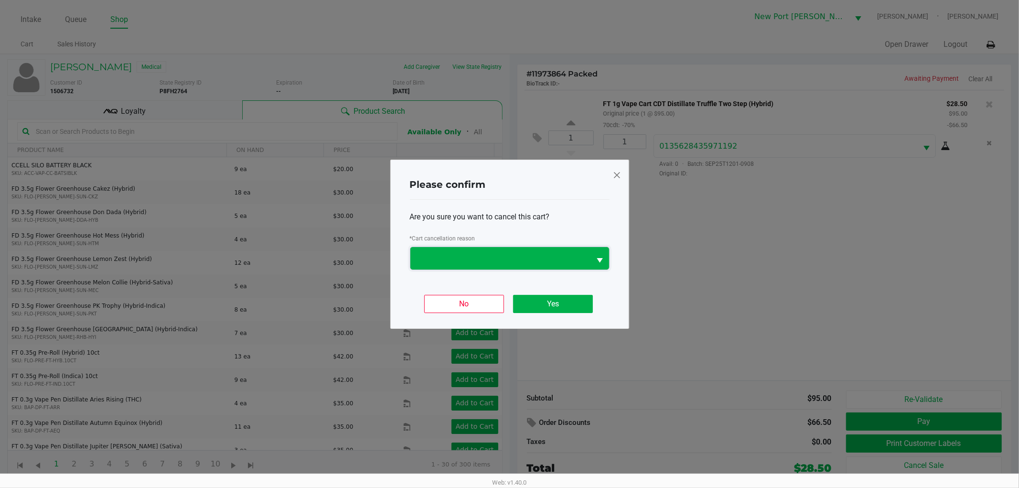
click at [548, 247] on span at bounding box center [501, 258] width 181 height 22
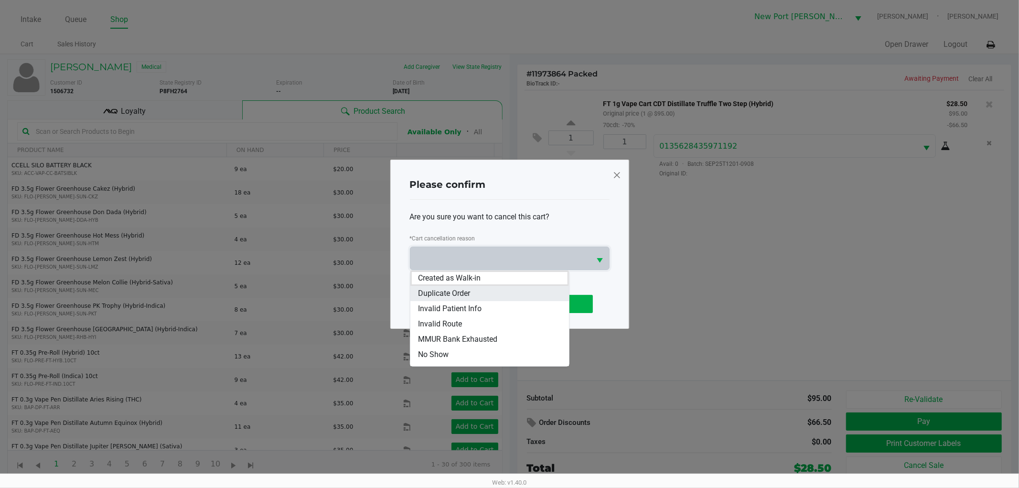
click at [461, 289] on span "Duplicate Order" at bounding box center [444, 293] width 52 height 11
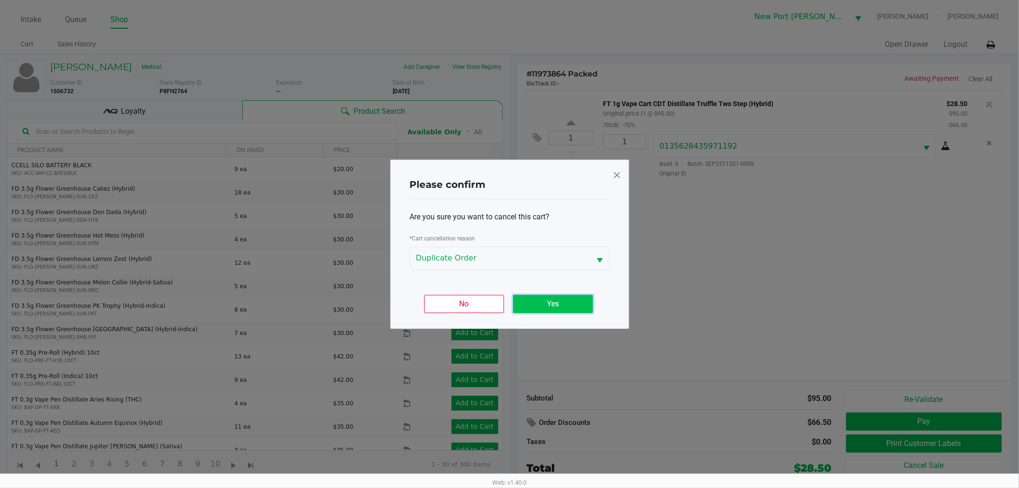
click at [541, 308] on button "Yes" at bounding box center [553, 304] width 80 height 18
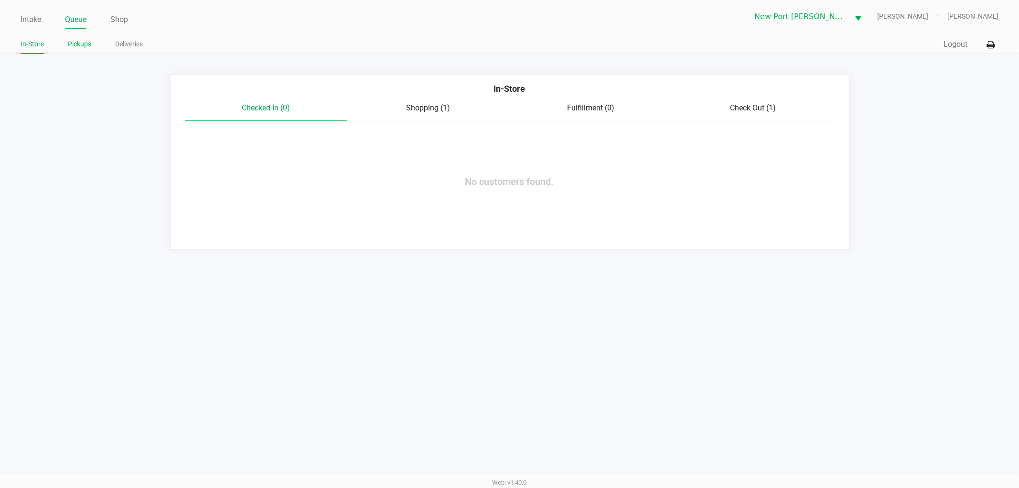
click at [87, 45] on link "Pickups" at bounding box center [79, 44] width 23 height 12
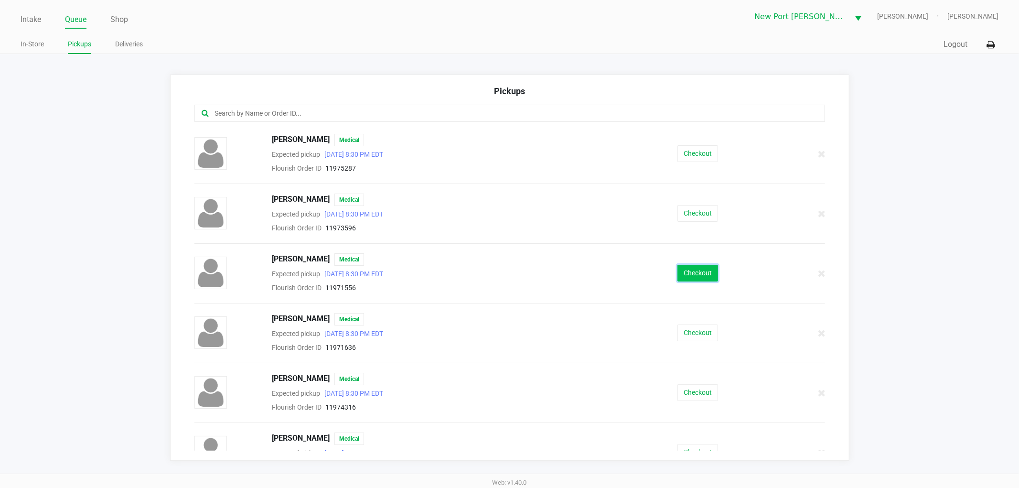
click at [695, 271] on button "Checkout" at bounding box center [698, 273] width 41 height 17
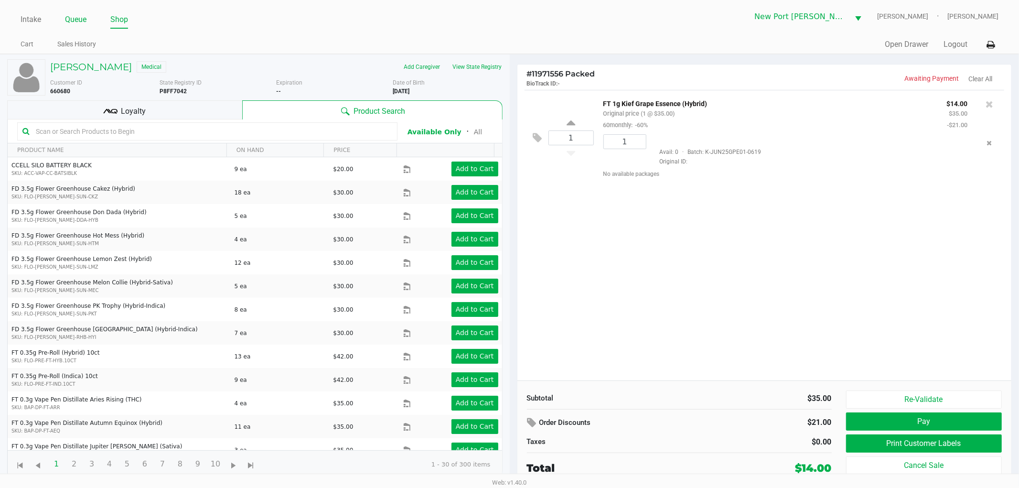
click at [79, 13] on link "Queue" at bounding box center [76, 19] width 22 height 13
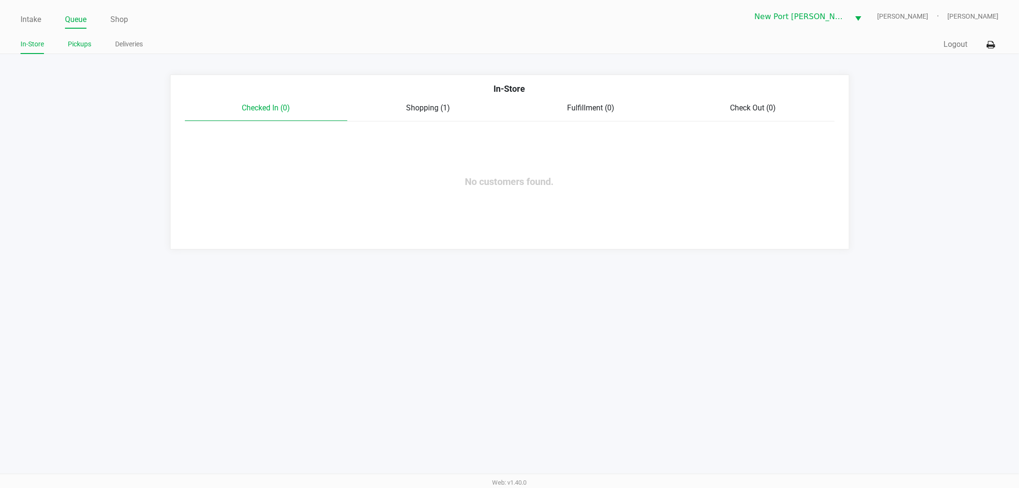
click at [75, 41] on link "Pickups" at bounding box center [79, 44] width 23 height 12
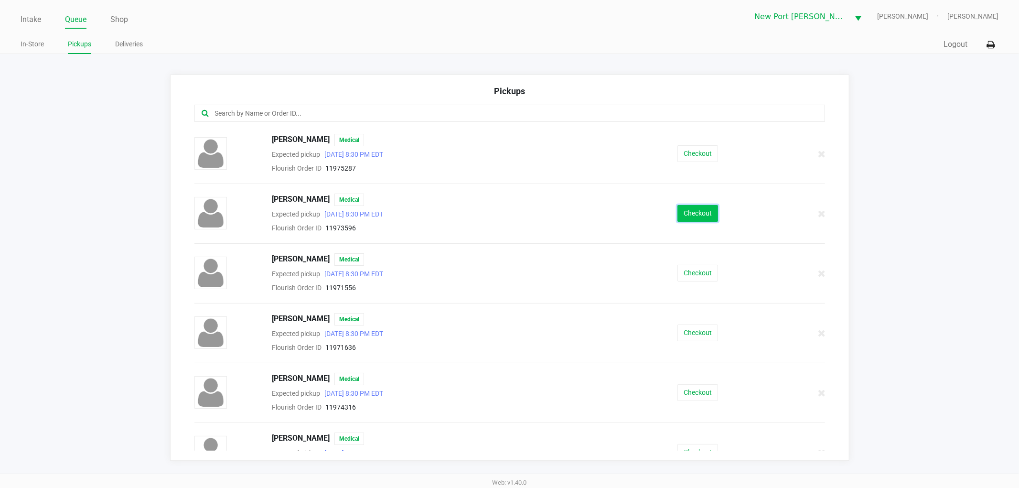
click at [696, 207] on button "Checkout" at bounding box center [698, 213] width 41 height 17
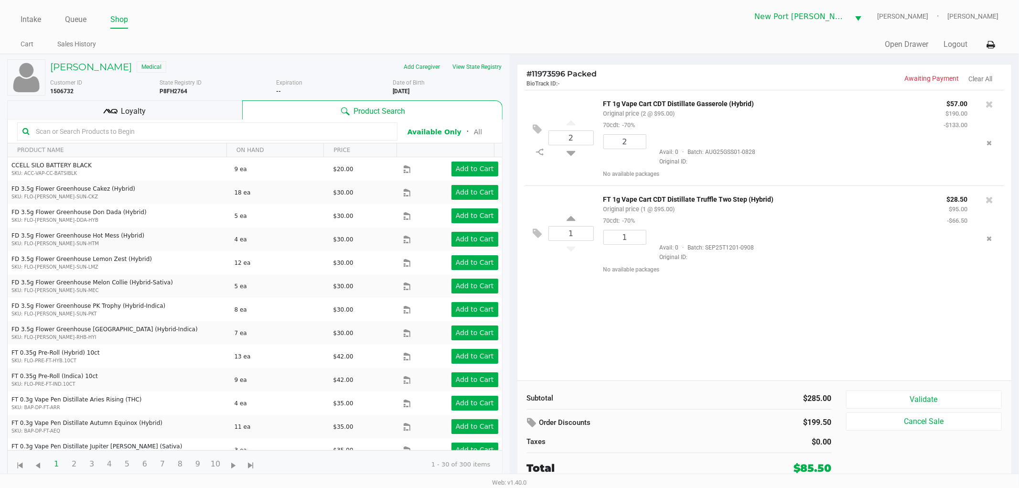
click at [647, 333] on div "2 FT 1g Vape Cart CDT Distillate Gasserole (Hybrid) Original price (2 @ $95.00)…" at bounding box center [765, 235] width 495 height 291
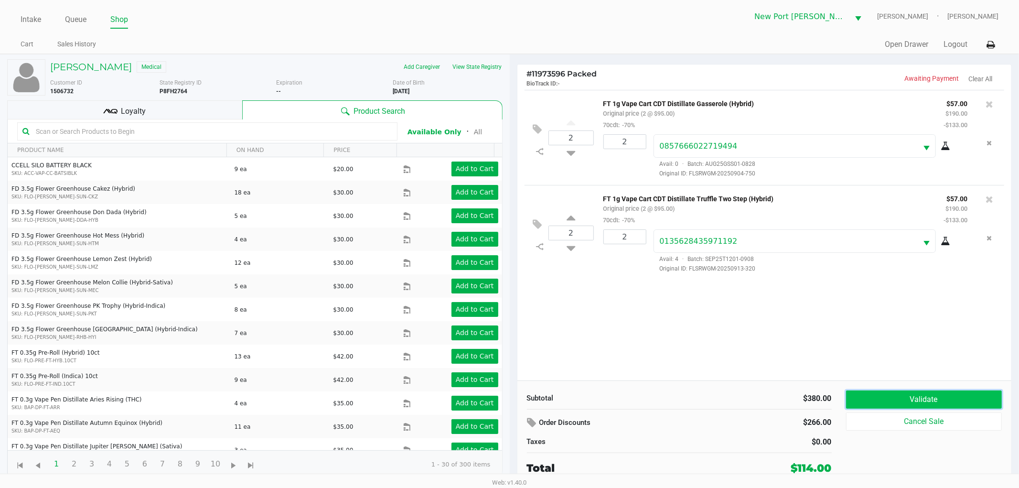
click at [933, 401] on button "Validate" at bounding box center [924, 399] width 156 height 18
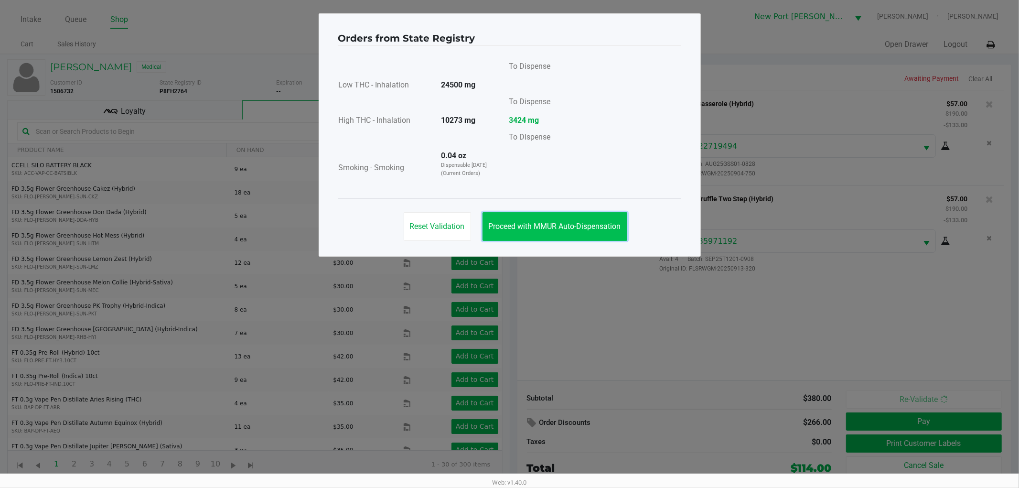
click at [567, 231] on button "Proceed with MMUR Auto-Dispensation" at bounding box center [555, 226] width 145 height 29
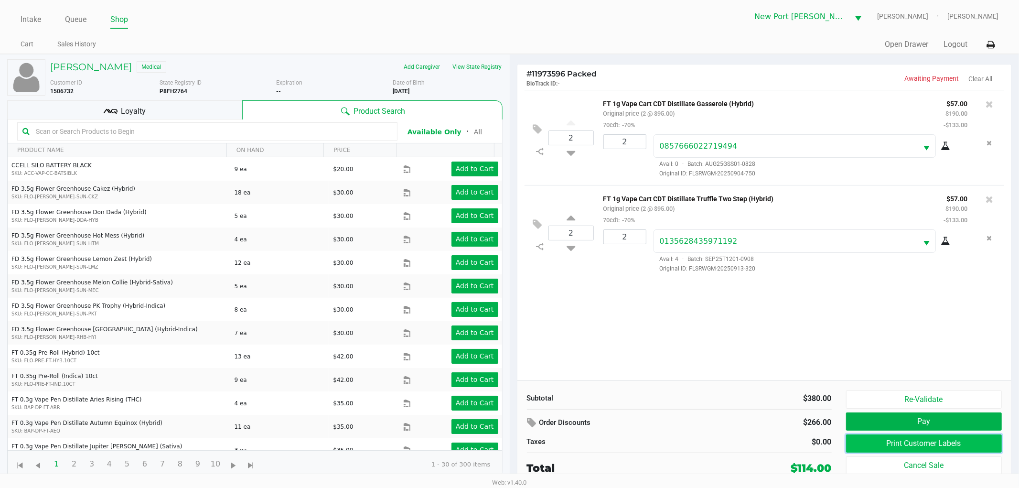
click at [901, 439] on button "Print Customer Labels" at bounding box center [924, 443] width 156 height 18
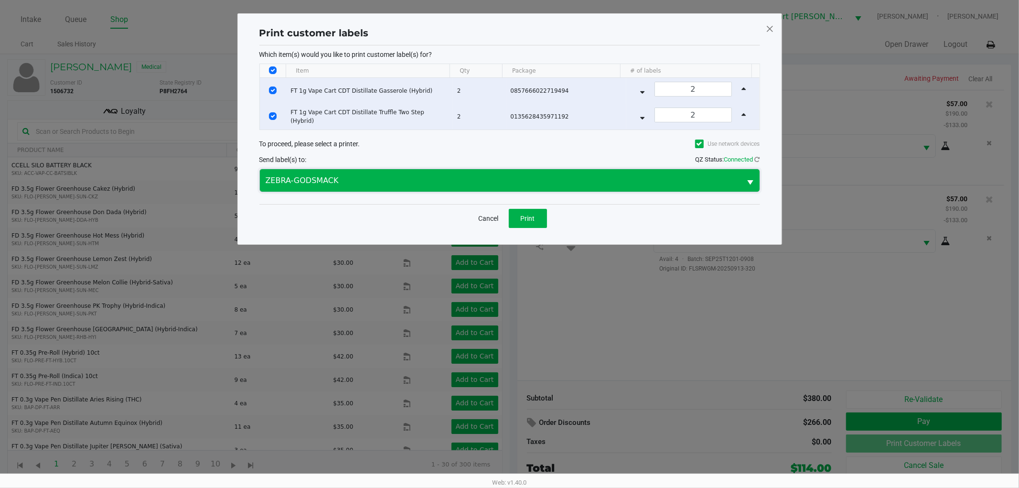
click at [523, 182] on span "ZEBRA-GODSMACK" at bounding box center [501, 180] width 470 height 11
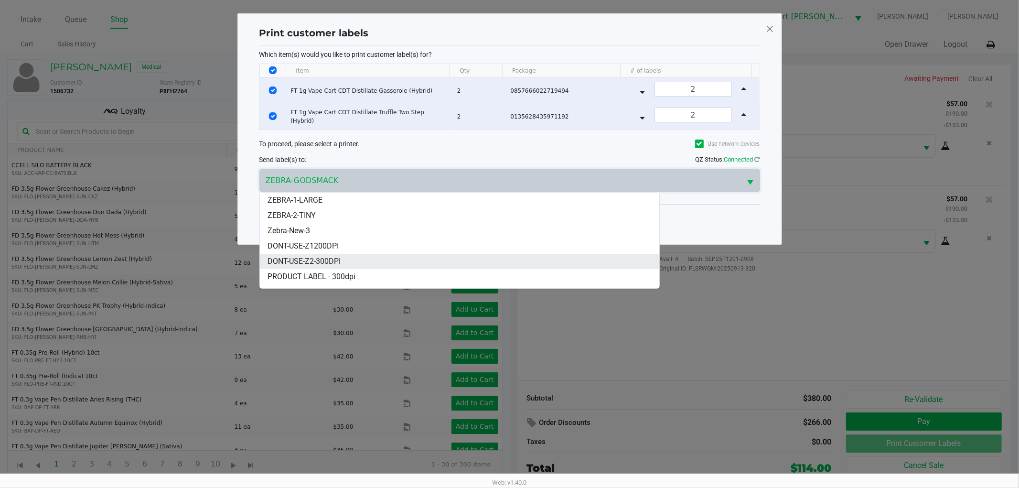
scroll to position [57, 0]
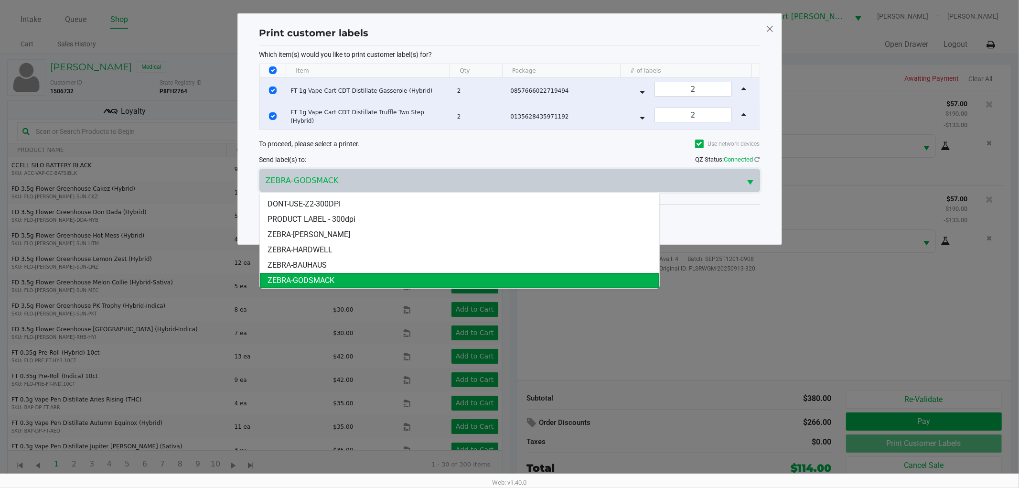
click at [312, 301] on ngb-modal-window "Print customer labels Which item(s) would you like to print customer label(s) f…" at bounding box center [509, 244] width 1019 height 488
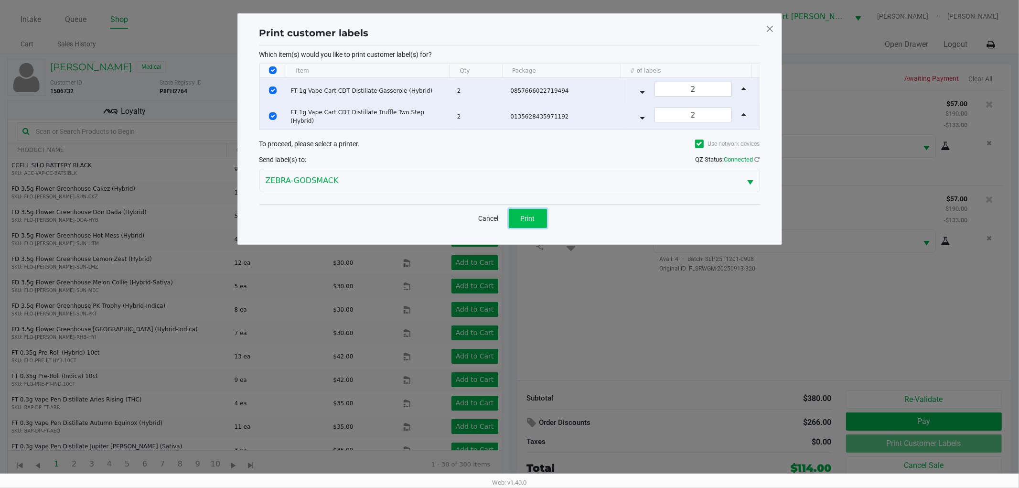
click at [524, 211] on button "Print" at bounding box center [528, 218] width 38 height 19
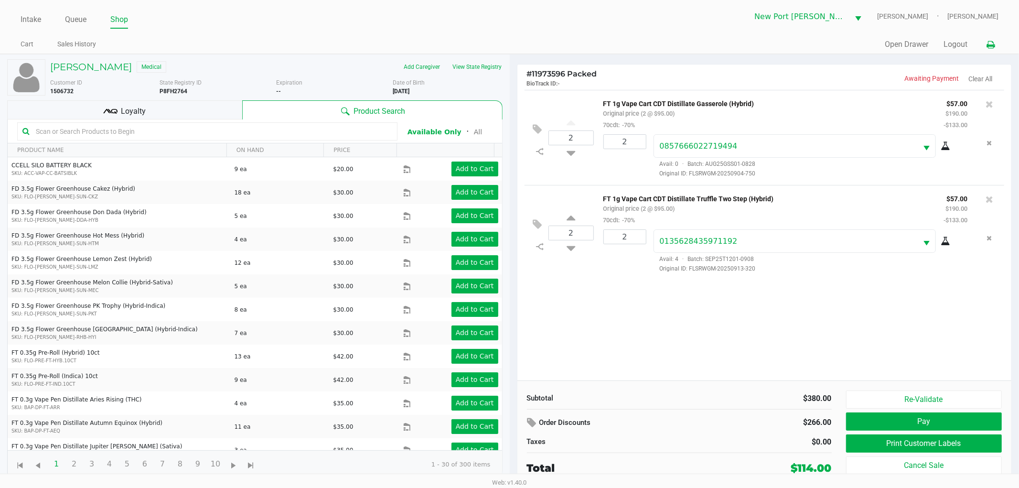
click at [997, 39] on button at bounding box center [991, 45] width 16 height 18
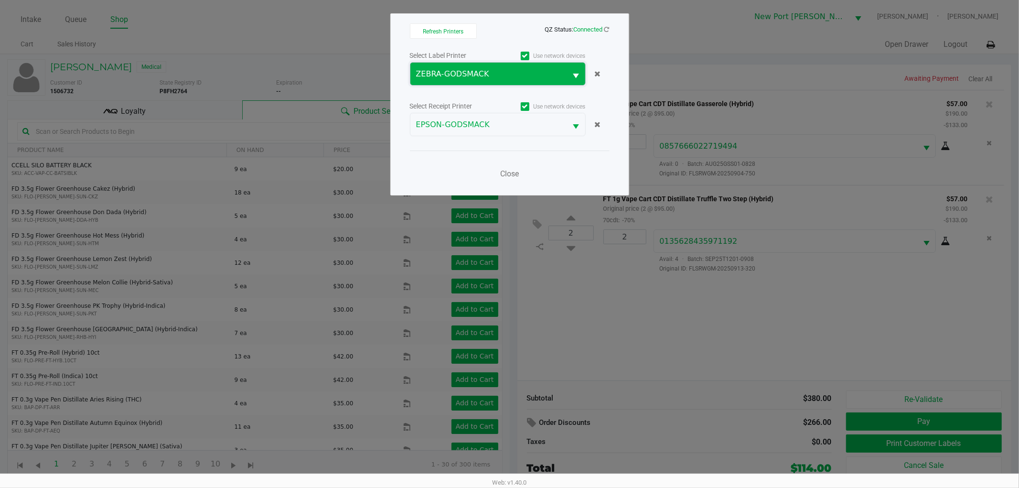
click at [522, 68] on span "ZEBRA-GODSMACK" at bounding box center [488, 73] width 145 height 11
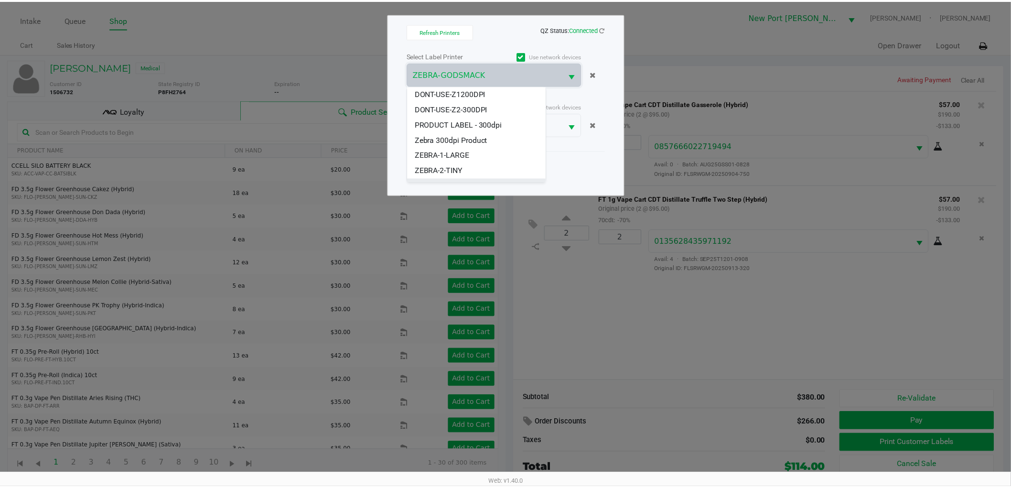
scroll to position [42, 0]
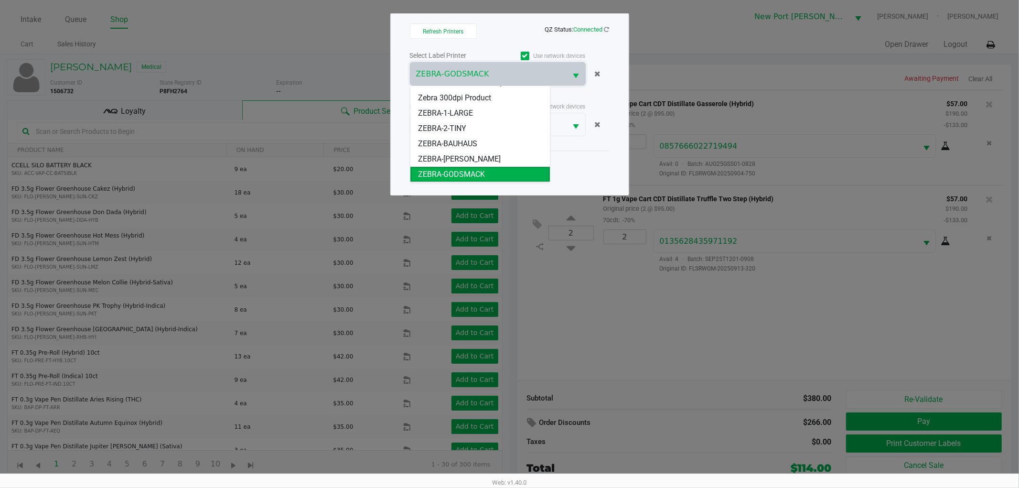
click at [466, 157] on span "ZEBRA-[PERSON_NAME]" at bounding box center [459, 158] width 83 height 11
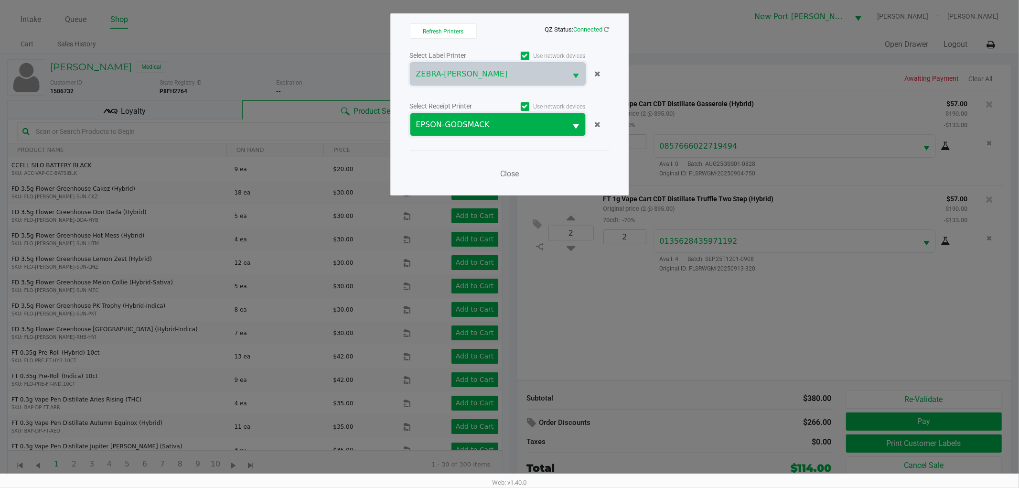
click at [487, 121] on span "EPSON-GODSMACK" at bounding box center [488, 124] width 145 height 11
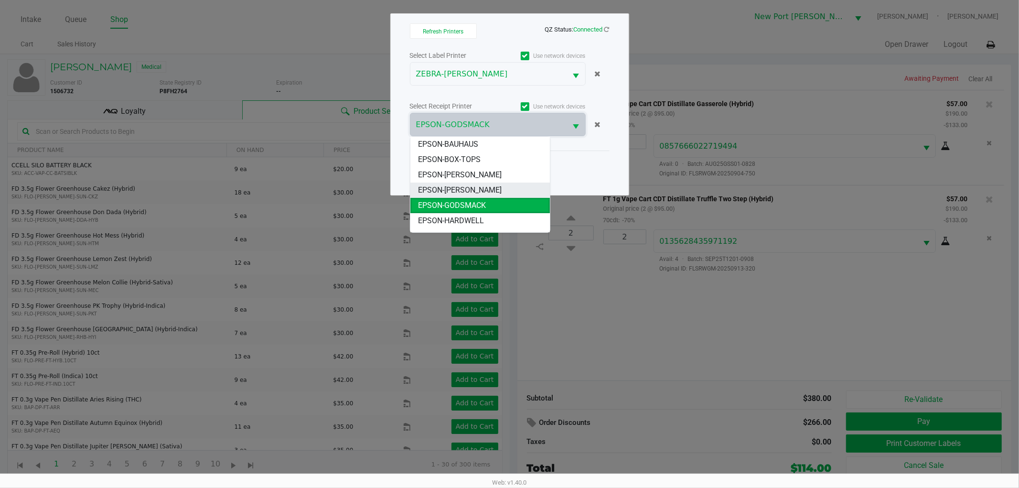
click at [474, 186] on span "EPSON-[PERSON_NAME]" at bounding box center [460, 189] width 84 height 11
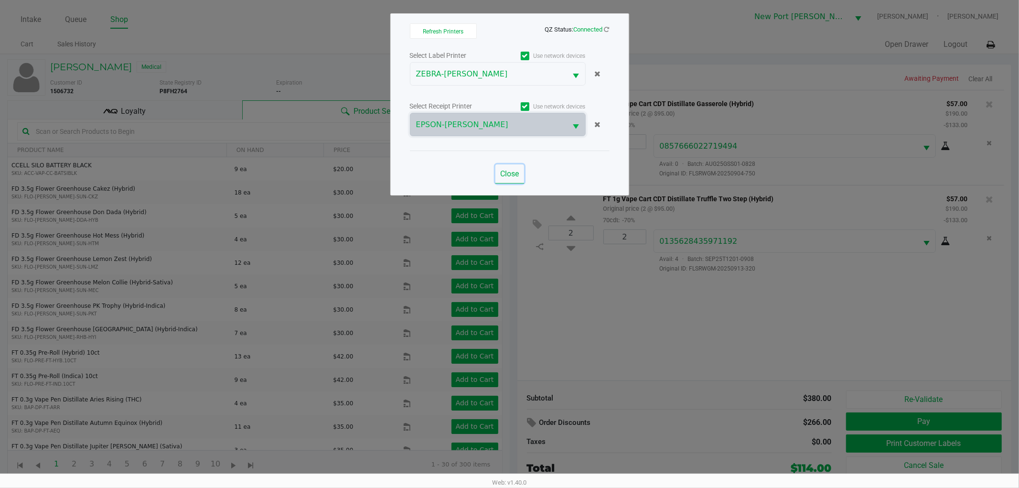
click at [502, 177] on span "Close" at bounding box center [509, 173] width 19 height 9
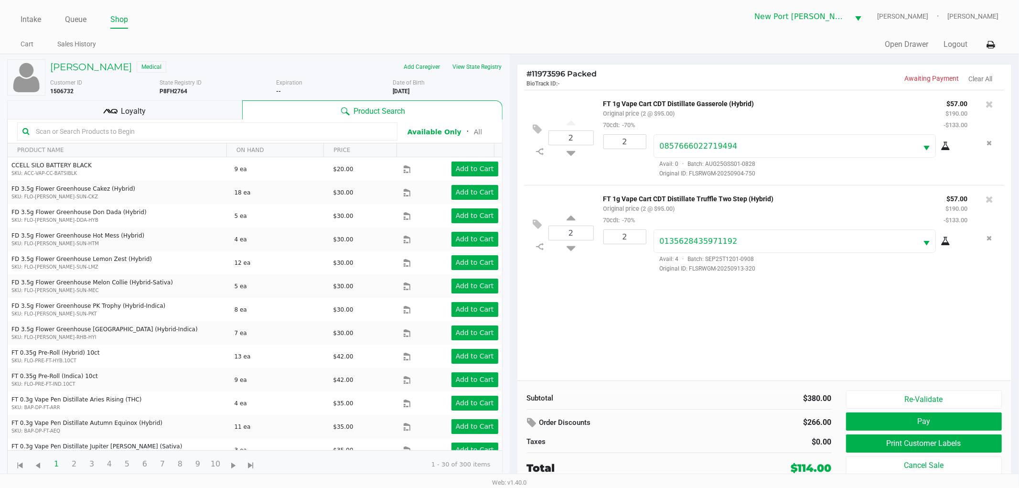
click at [193, 107] on div "Loyalty" at bounding box center [124, 109] width 235 height 19
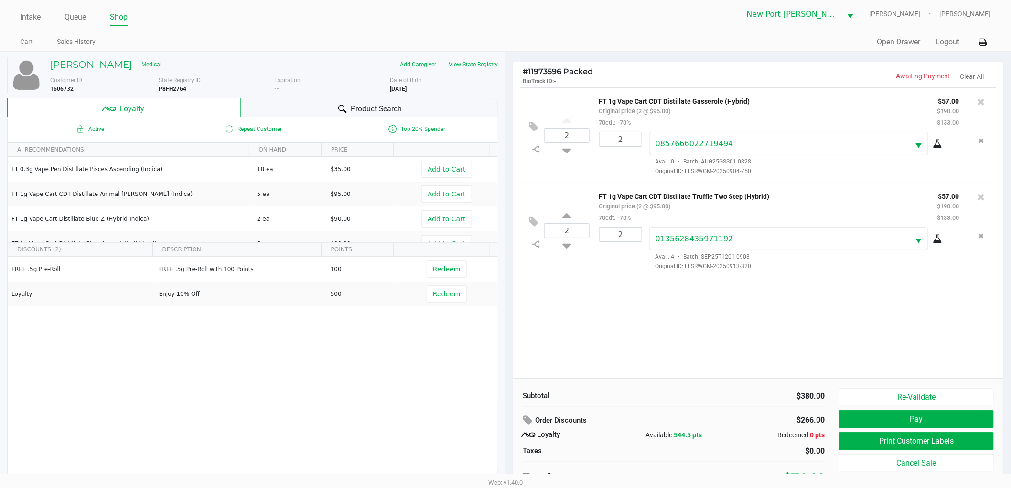
scroll to position [10, 0]
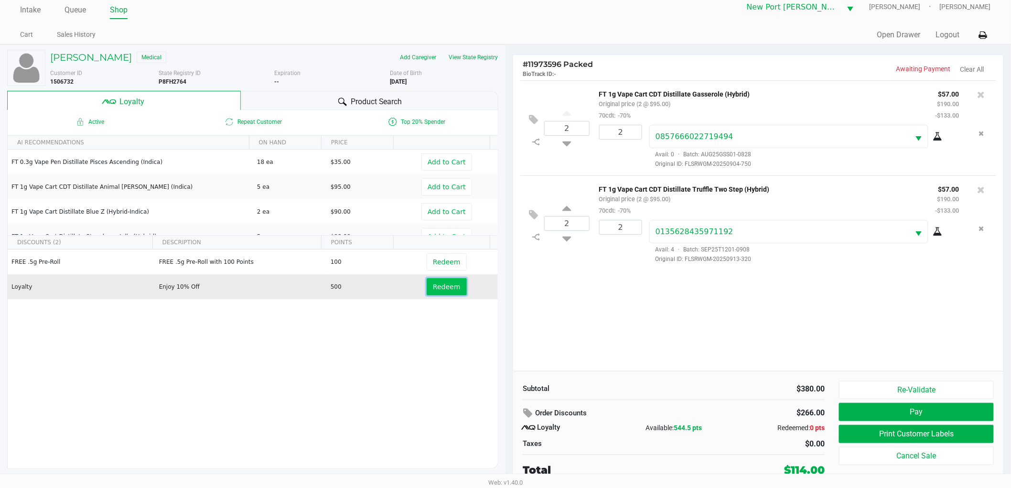
click at [447, 285] on span "Redeem" at bounding box center [446, 287] width 27 height 8
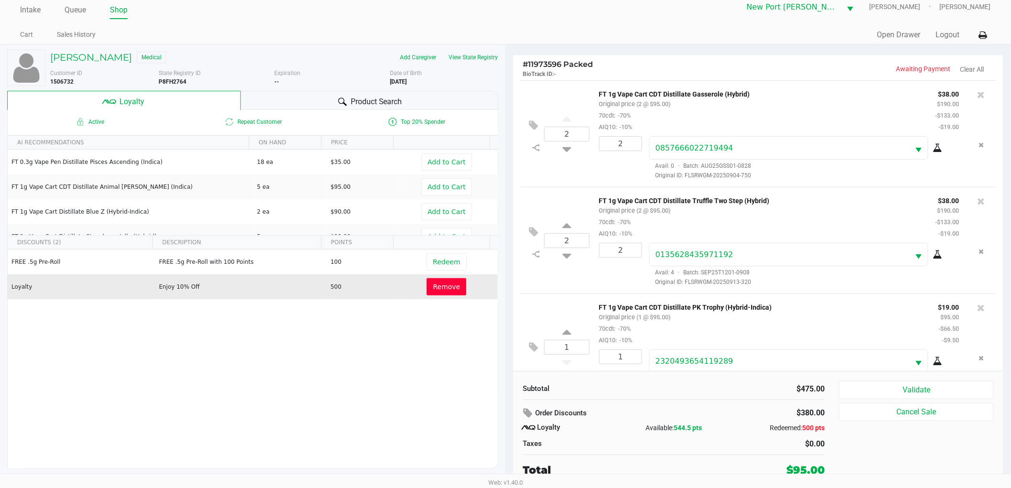
scroll to position [31, 0]
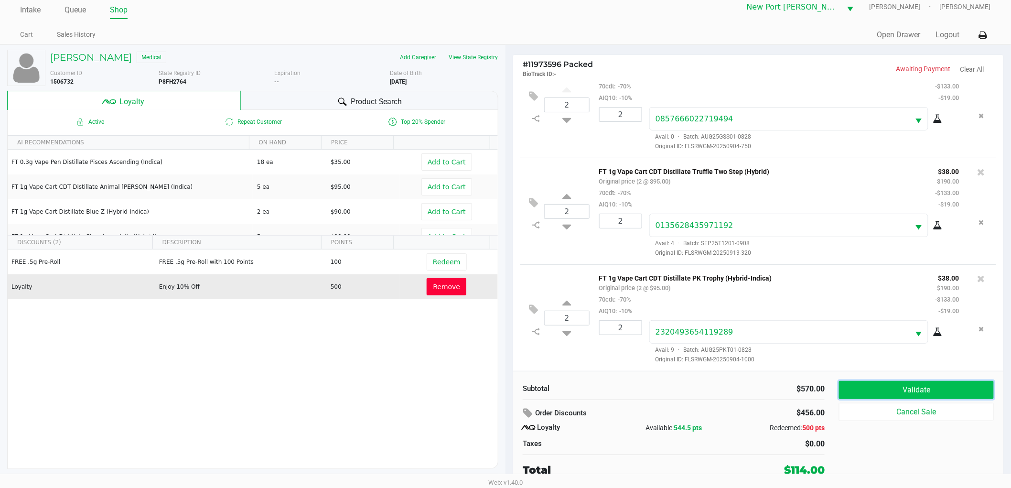
click at [924, 387] on button "Validate" at bounding box center [916, 390] width 155 height 18
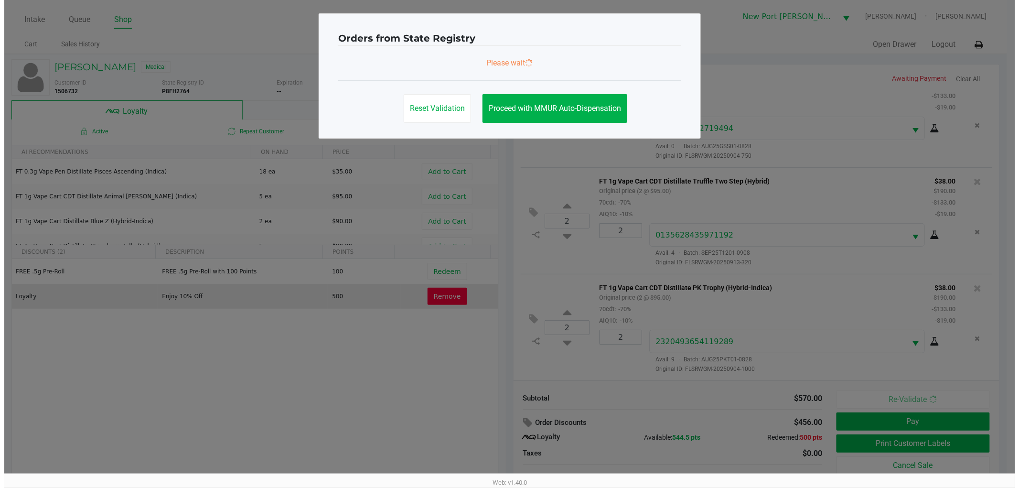
scroll to position [0, 0]
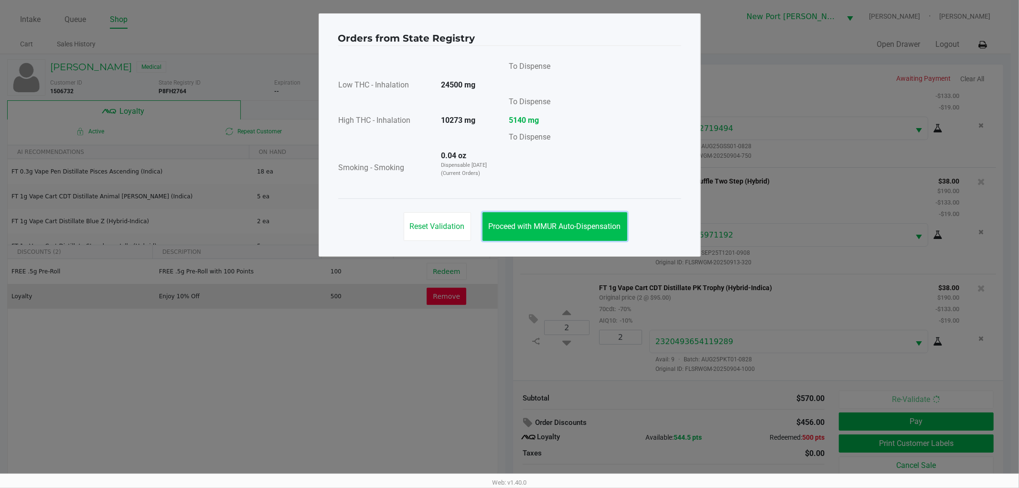
click at [577, 222] on span "Proceed with MMUR Auto-Dispensation" at bounding box center [555, 226] width 132 height 9
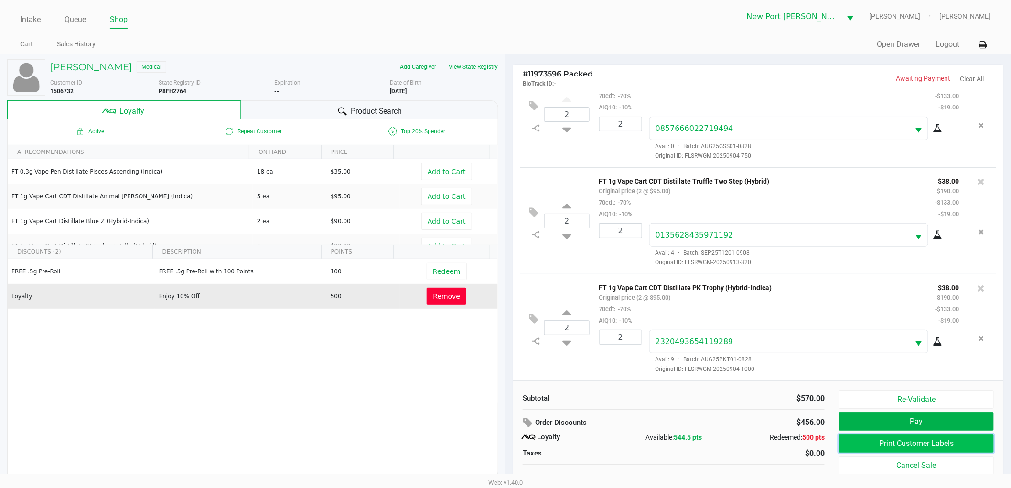
click at [917, 445] on button "Print Customer Labels" at bounding box center [916, 443] width 155 height 18
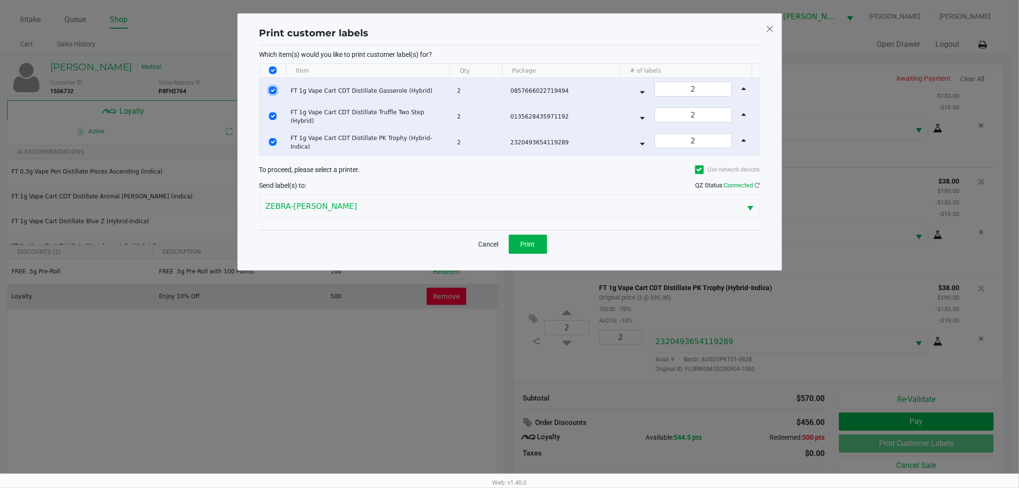
click at [272, 87] on input "Select Row" at bounding box center [273, 91] width 8 height 8
checkbox input "false"
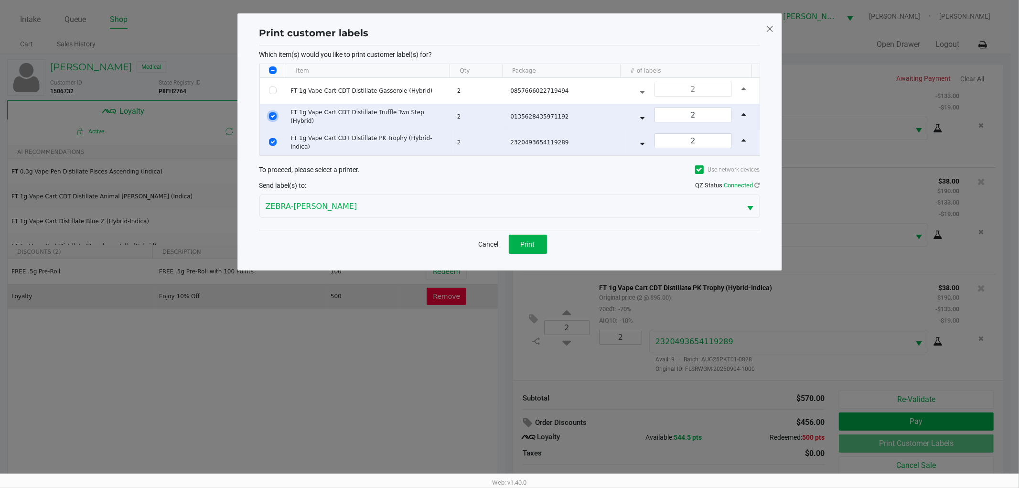
click at [271, 114] on input "Select Row" at bounding box center [273, 116] width 8 height 8
checkbox input "false"
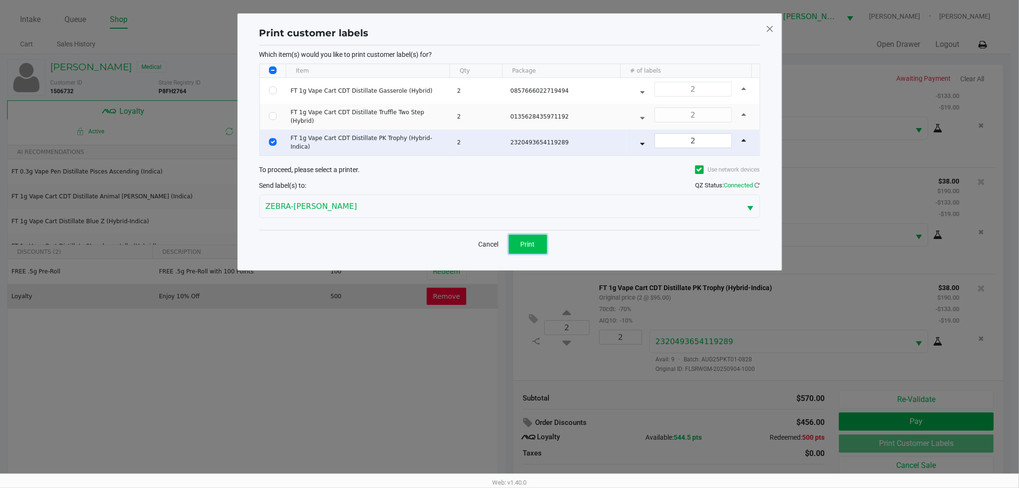
click at [532, 237] on button "Print" at bounding box center [528, 244] width 38 height 19
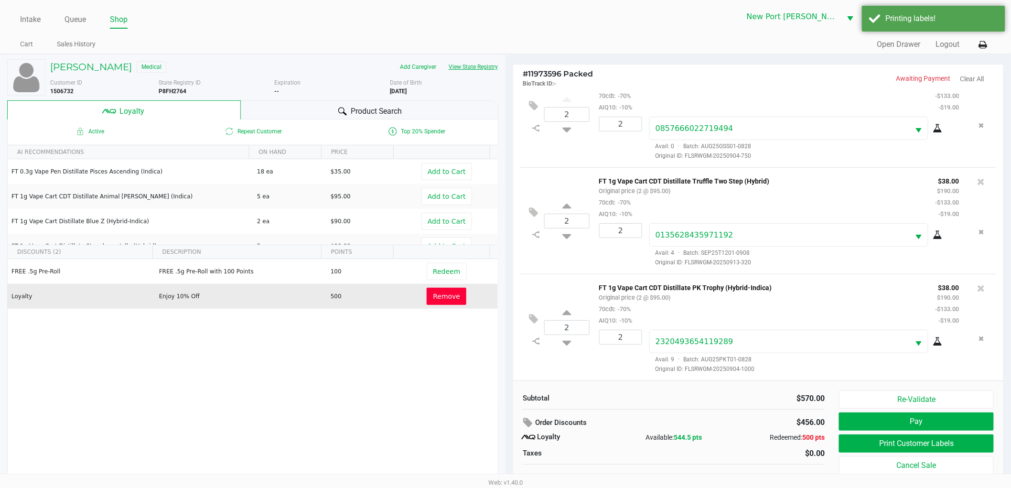
click at [467, 69] on button "View State Registry" at bounding box center [471, 66] width 56 height 15
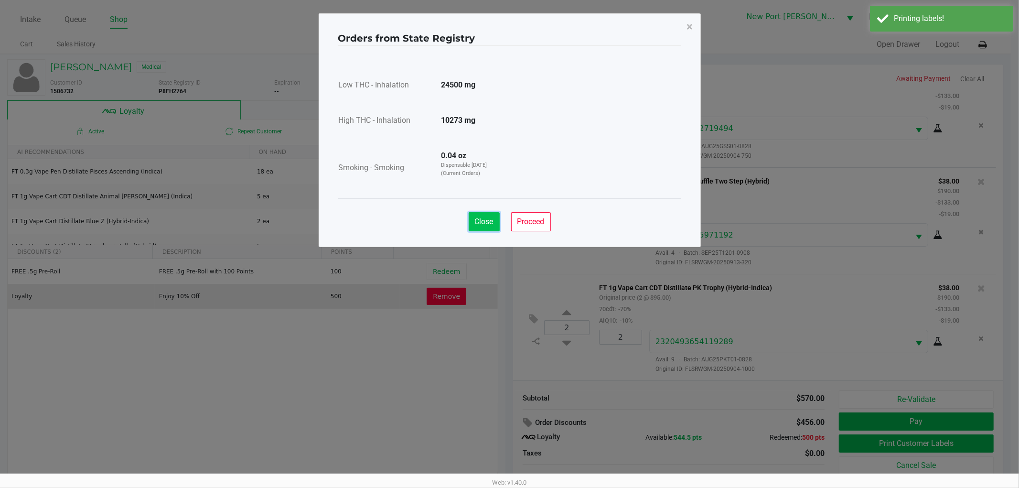
click at [484, 217] on span "Close" at bounding box center [484, 221] width 19 height 9
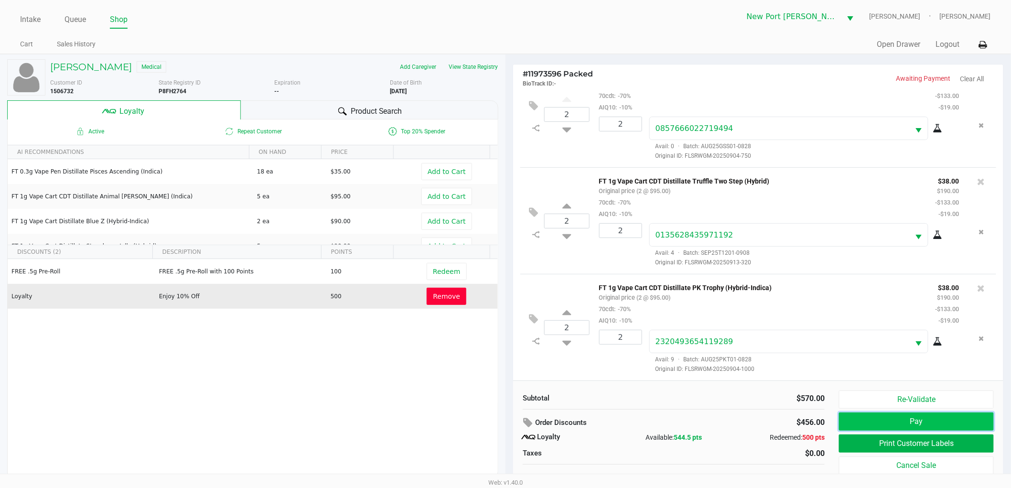
click at [914, 419] on button "Pay" at bounding box center [916, 421] width 155 height 18
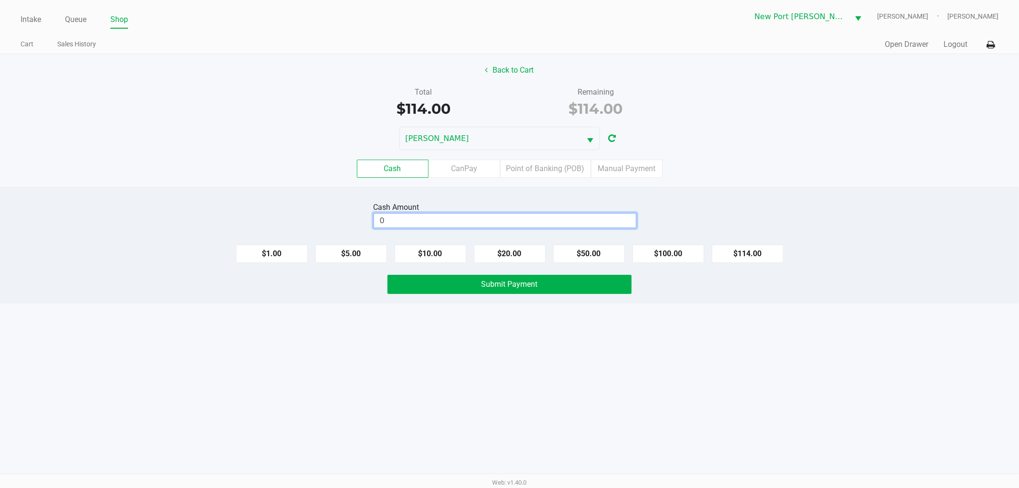
drag, startPoint x: 494, startPoint y: 221, endPoint x: 410, endPoint y: 215, distance: 84.3
click at [493, 222] on input "0" at bounding box center [505, 221] width 262 height 14
type input "$120.00"
click at [469, 278] on button "Submit Payment" at bounding box center [510, 284] width 244 height 19
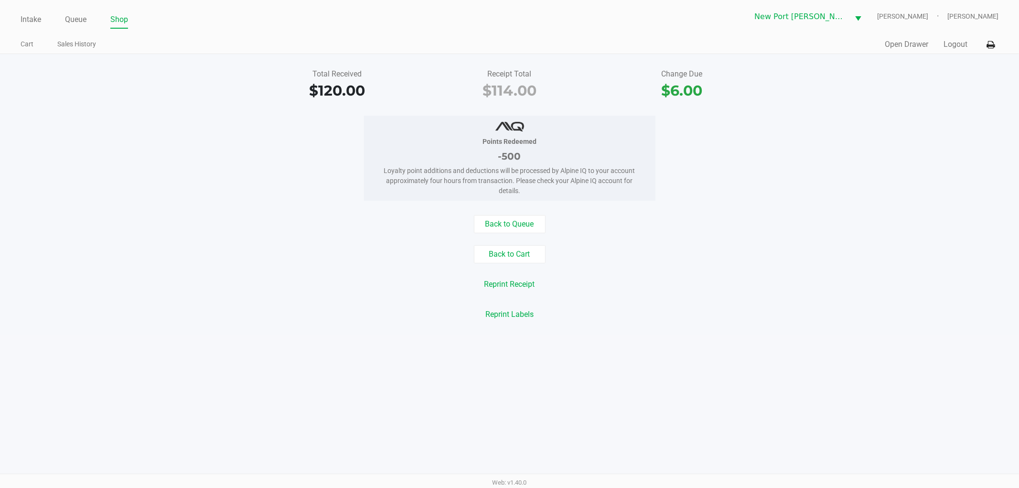
click at [956, 44] on button "Logout" at bounding box center [956, 44] width 24 height 11
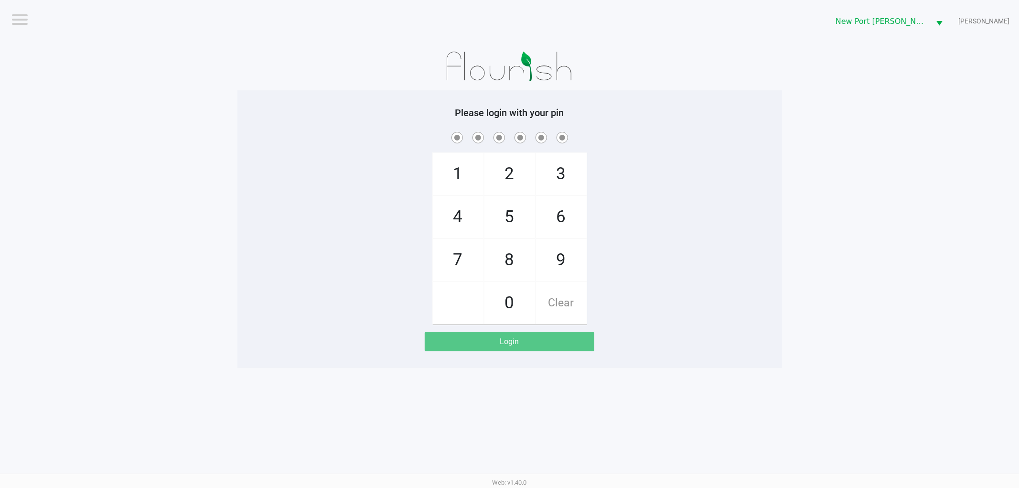
click at [964, 44] on app-pos-login-wrapper "Logout [GEOGRAPHIC_DATA][PERSON_NAME] [PERSON_NAME] Please login with your pin …" at bounding box center [509, 184] width 1019 height 368
